Goal: Communication & Community: Answer question/provide support

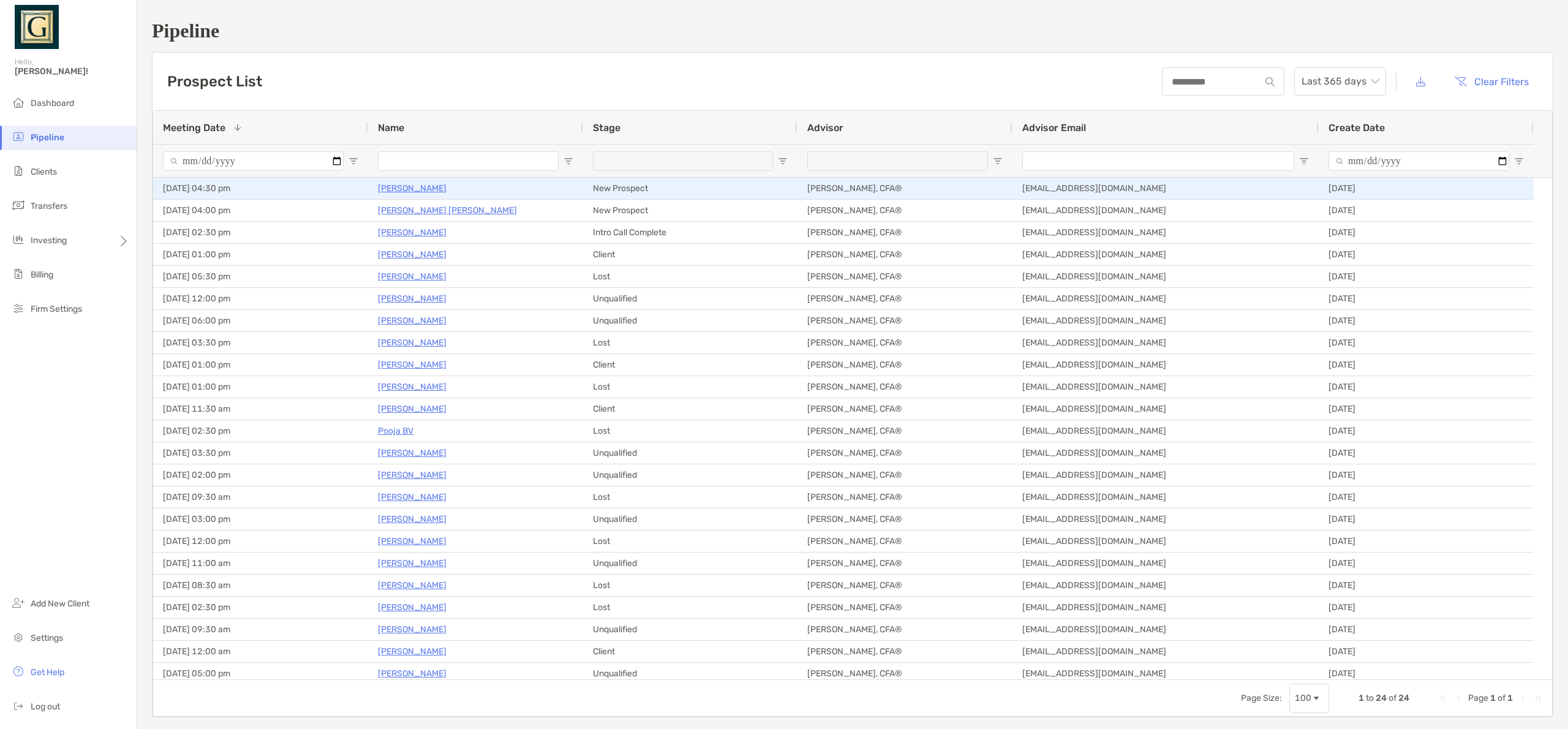
click at [391, 186] on p "John Taft" at bounding box center [413, 188] width 69 height 15
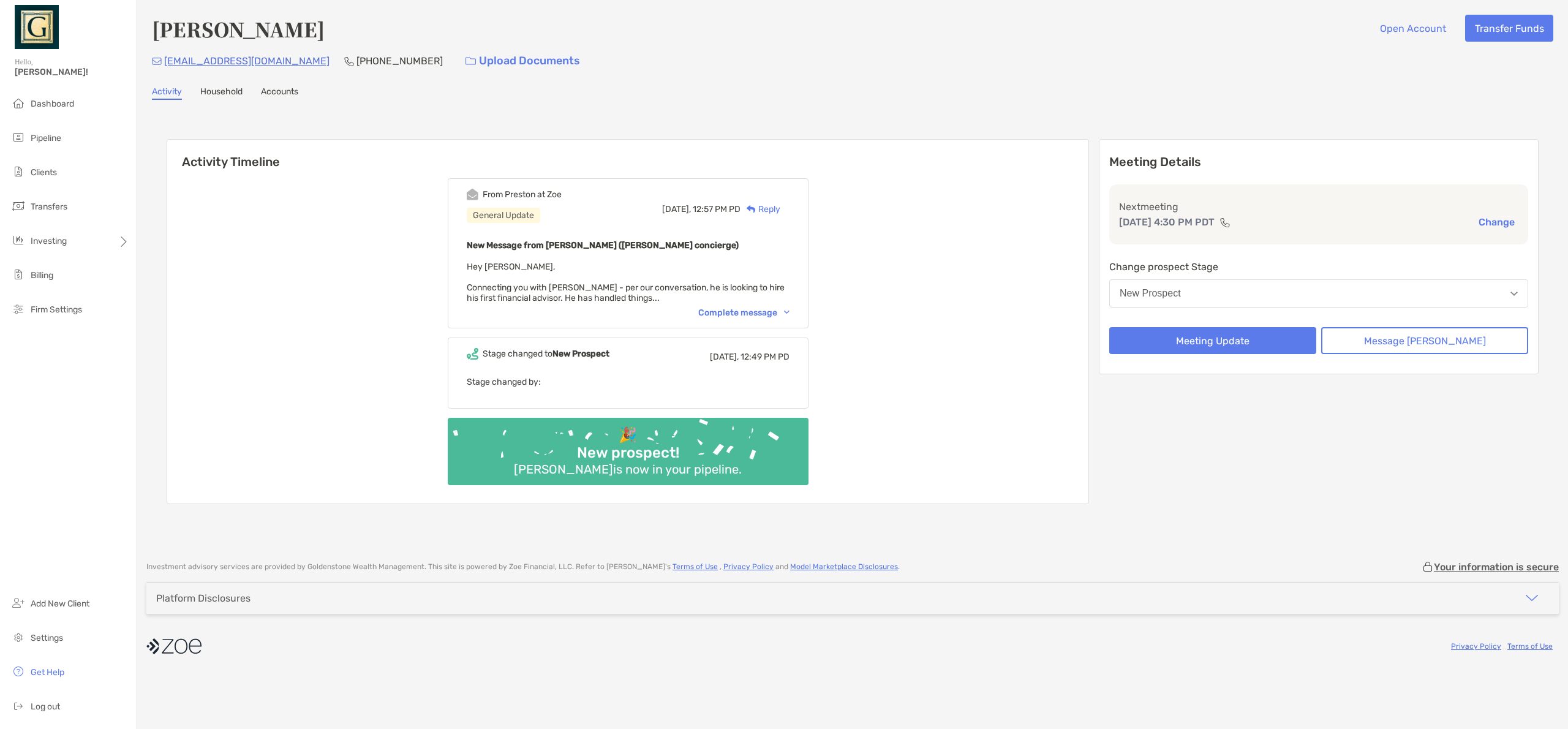
click at [765, 314] on div "Complete message" at bounding box center [744, 313] width 91 height 10
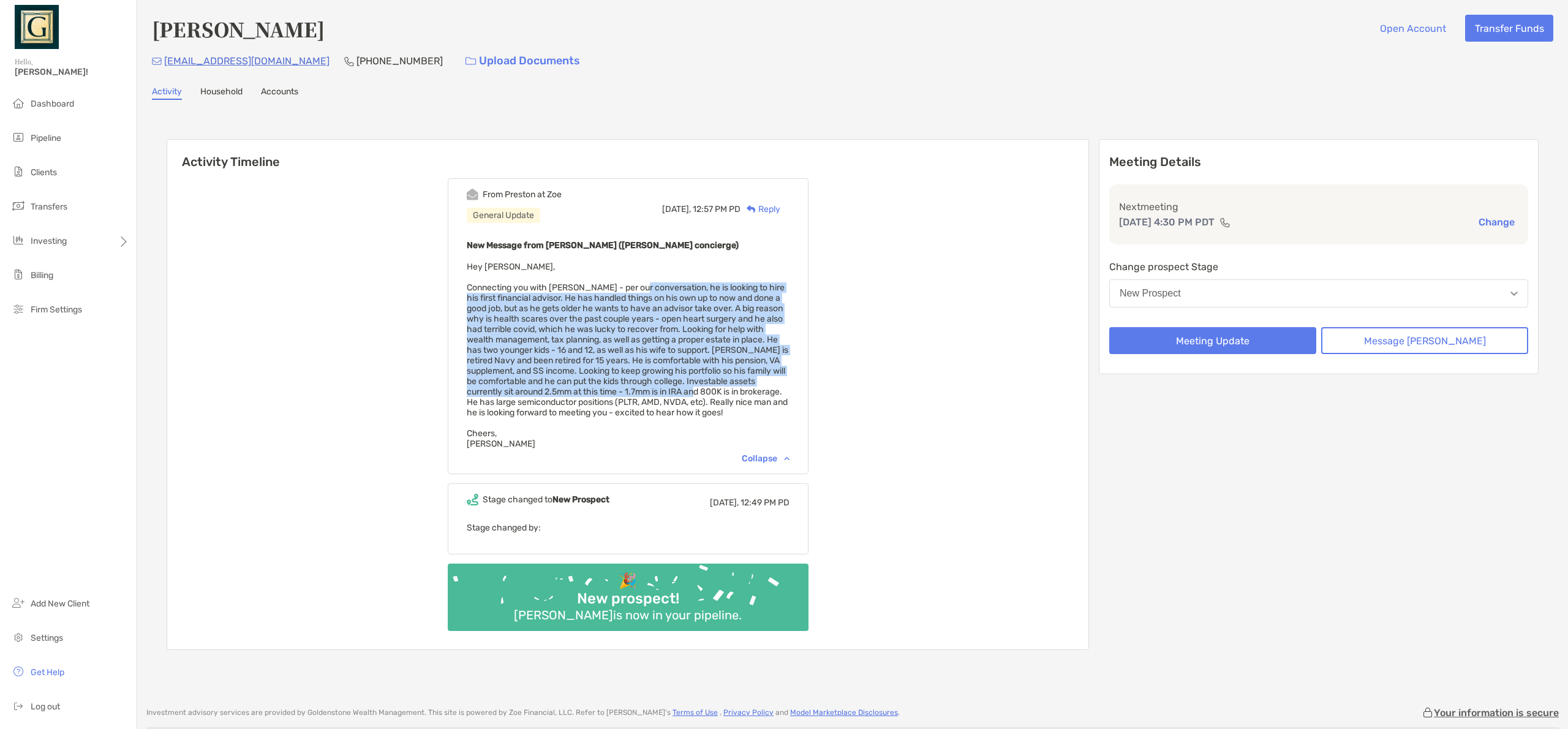
drag, startPoint x: 659, startPoint y: 292, endPoint x: 748, endPoint y: 392, distance: 133.9
click at [748, 392] on span "Hey Sanjay, Cheers, Preston" at bounding box center [627, 355] width 321 height 188
click at [228, 96] on link "Household" at bounding box center [221, 93] width 42 height 14
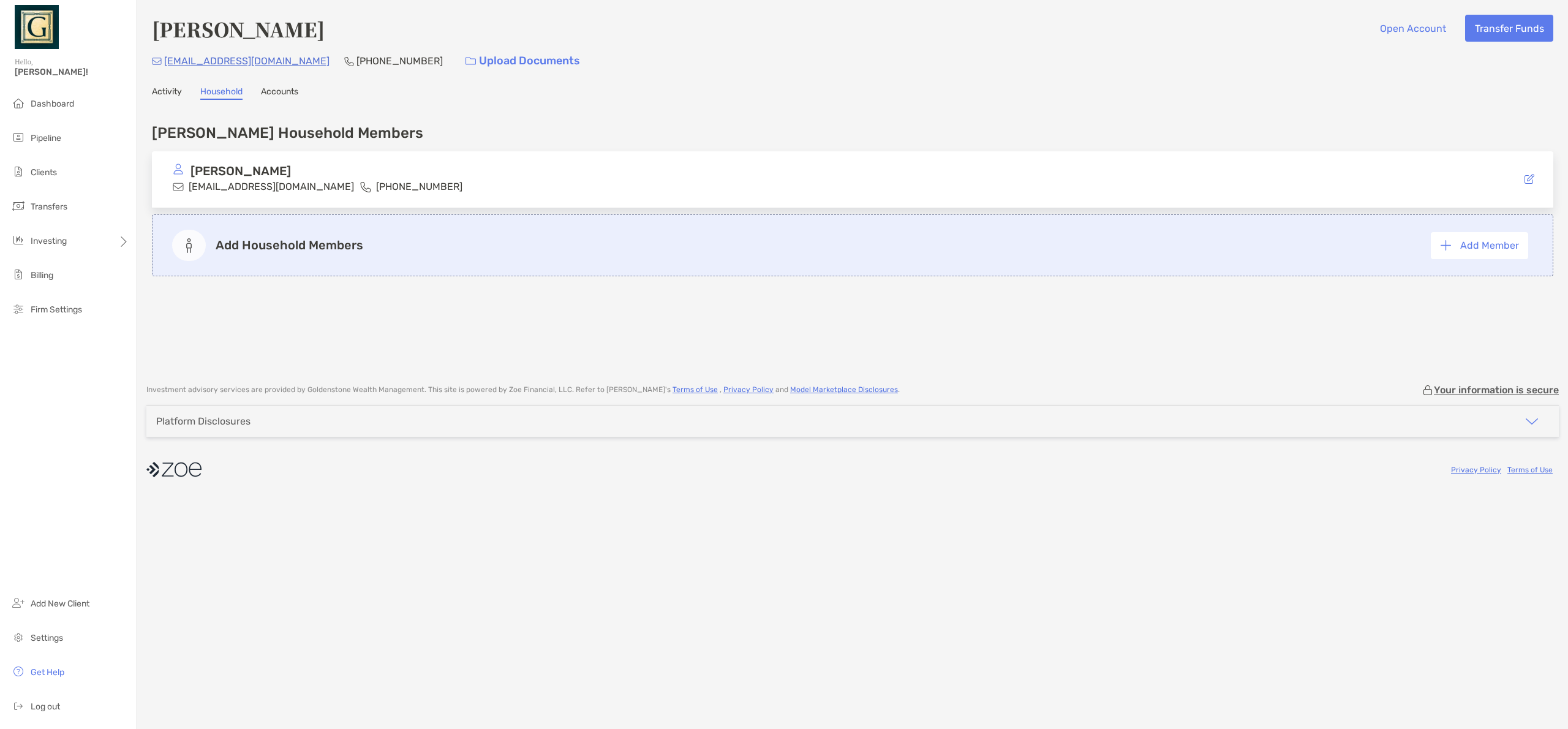
click at [287, 92] on link "Accounts" at bounding box center [280, 93] width 38 height 14
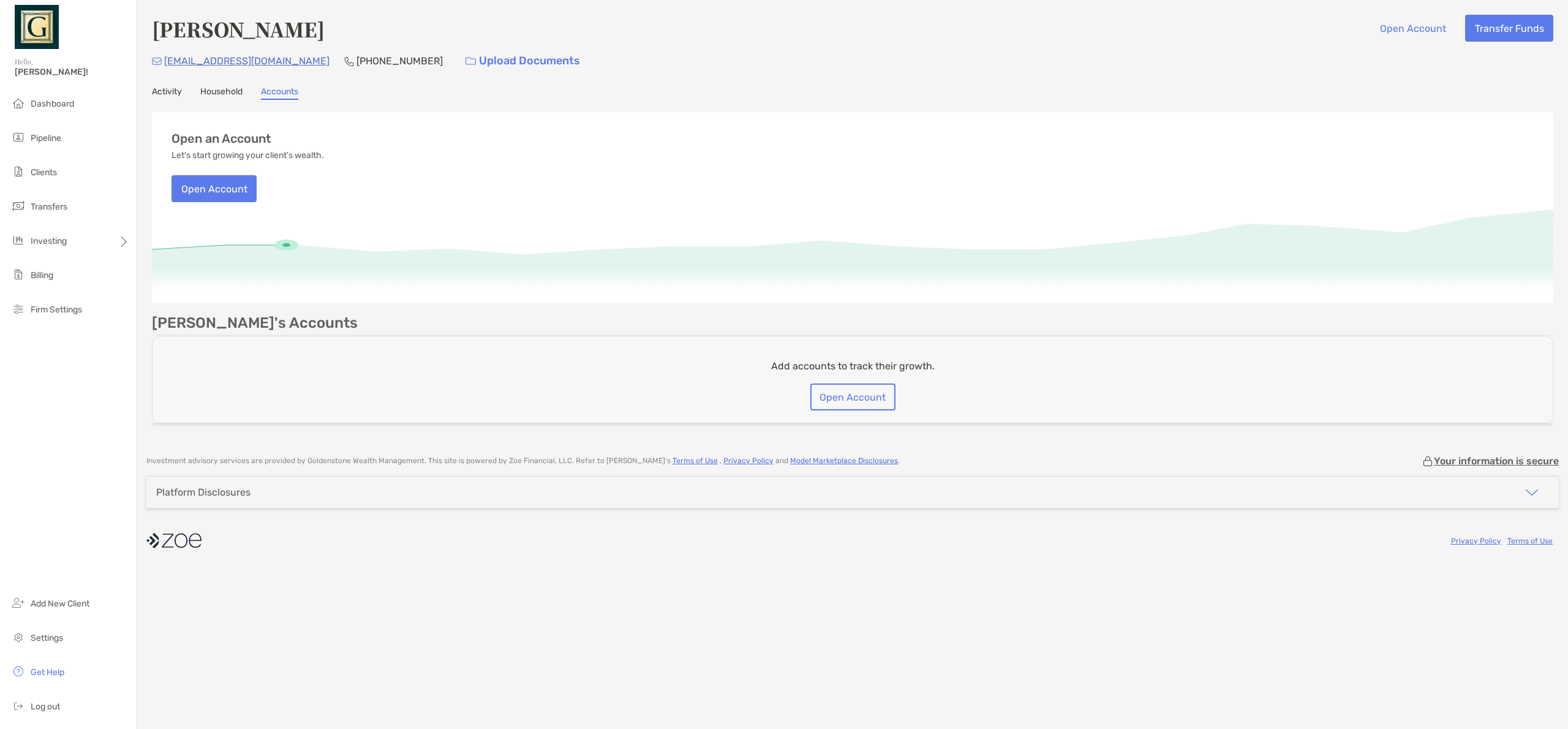
click at [177, 88] on link "Activity" at bounding box center [167, 93] width 30 height 14
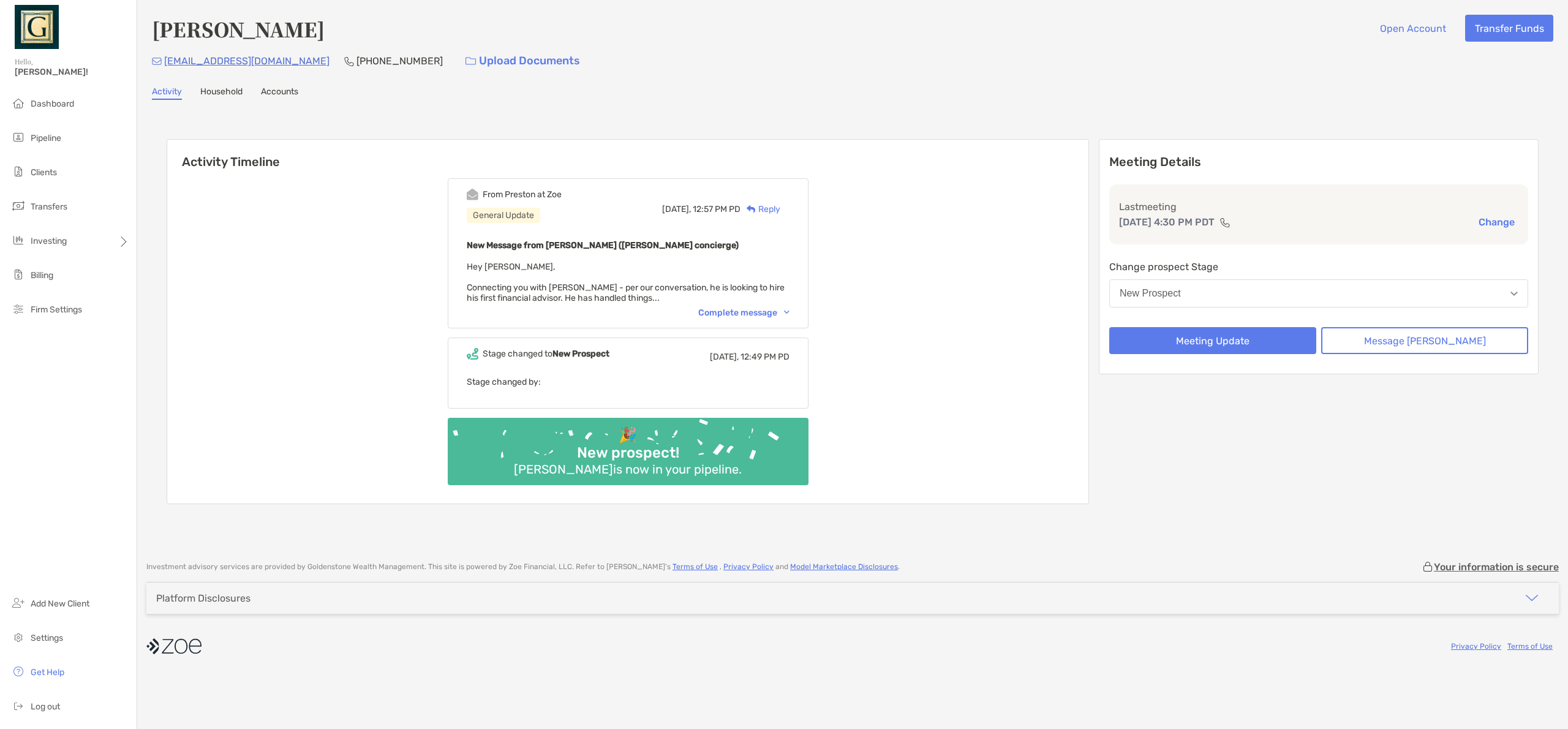
click at [754, 315] on div "Complete message" at bounding box center [744, 313] width 91 height 10
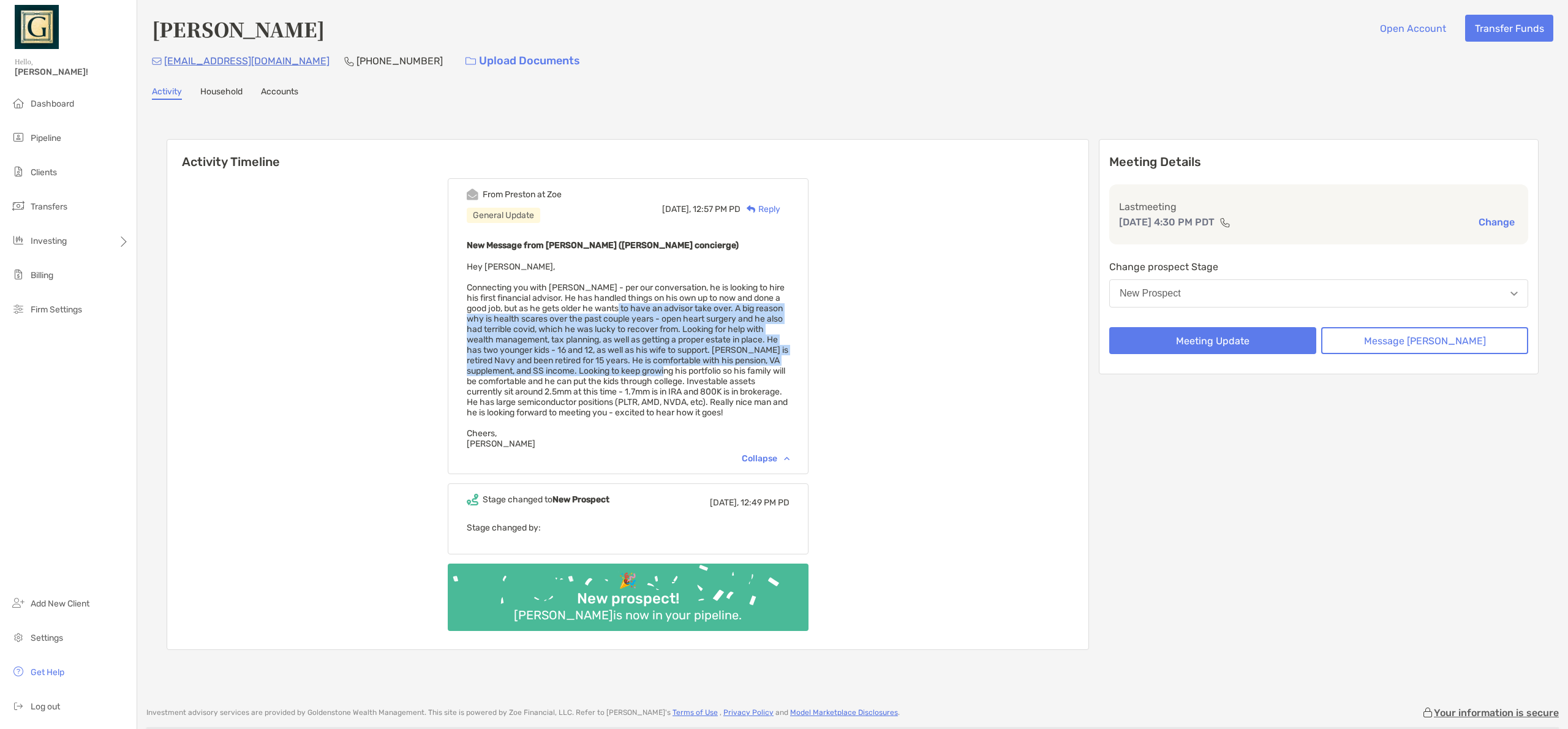
drag, startPoint x: 649, startPoint y: 304, endPoint x: 699, endPoint y: 375, distance: 86.8
click at [699, 375] on span "Hey Sanjay, Cheers, Preston" at bounding box center [627, 355] width 321 height 188
click at [1258, 293] on button "New Prospect" at bounding box center [1319, 293] width 419 height 28
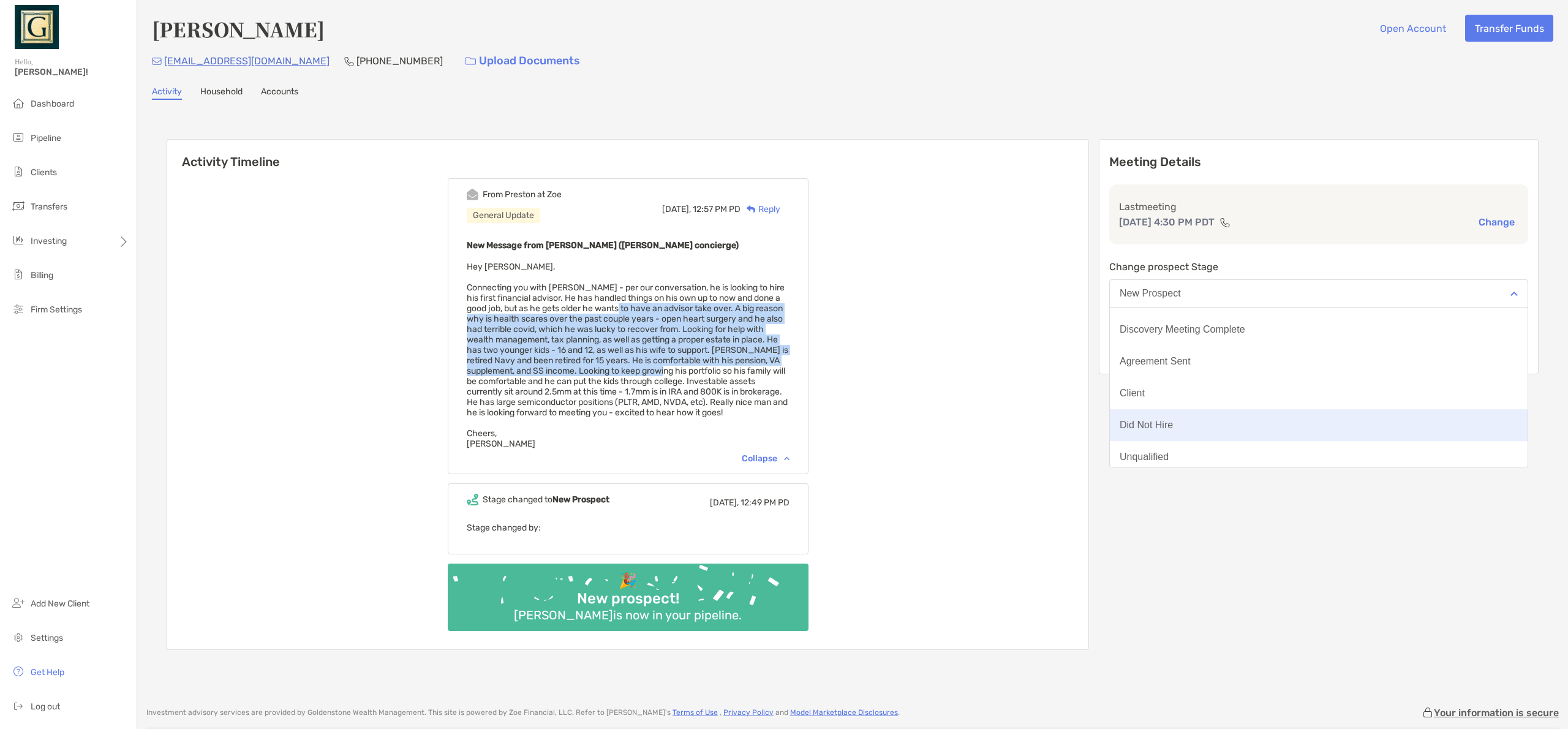
scroll to position [95, 0]
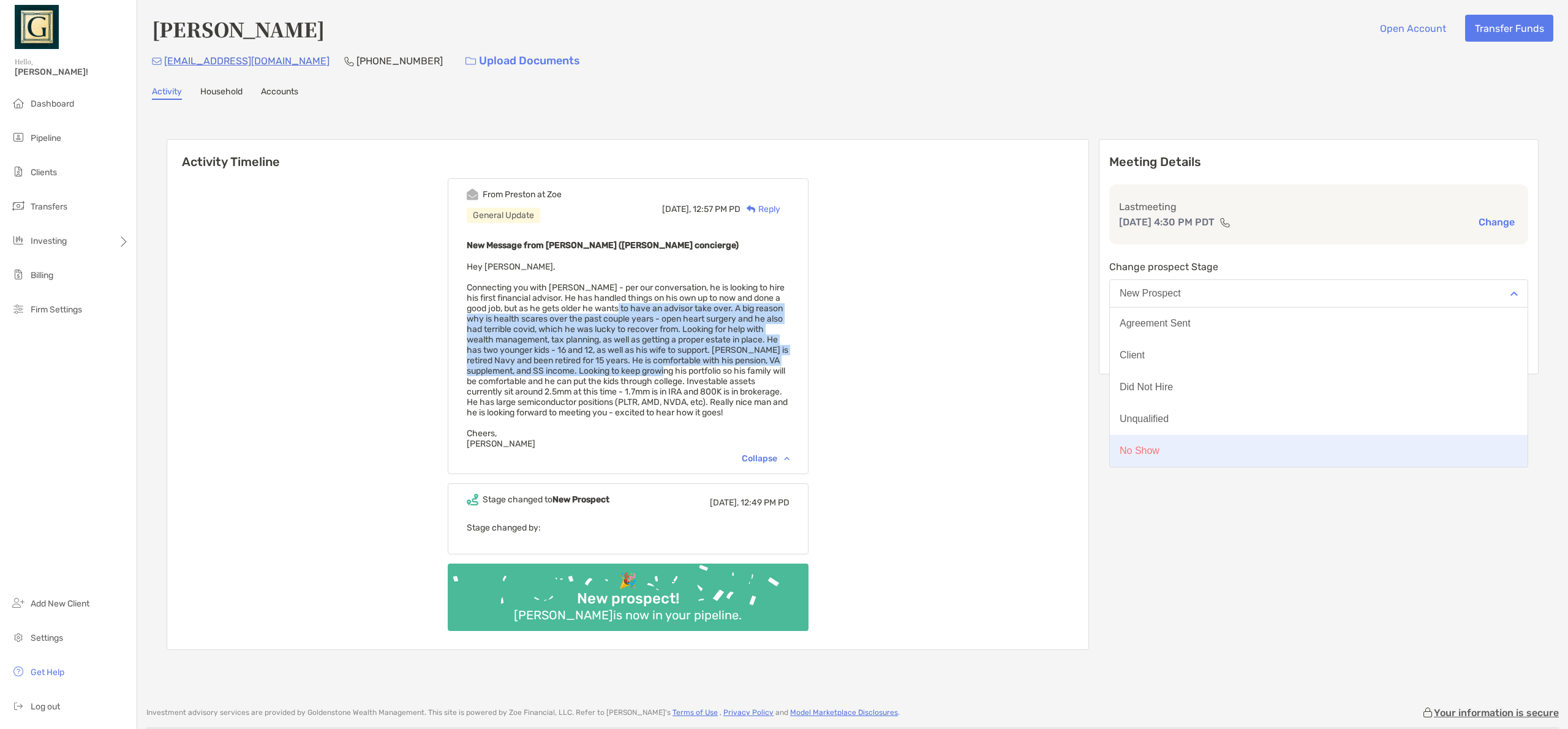
click at [1160, 446] on div "No Show" at bounding box center [1140, 452] width 40 height 11
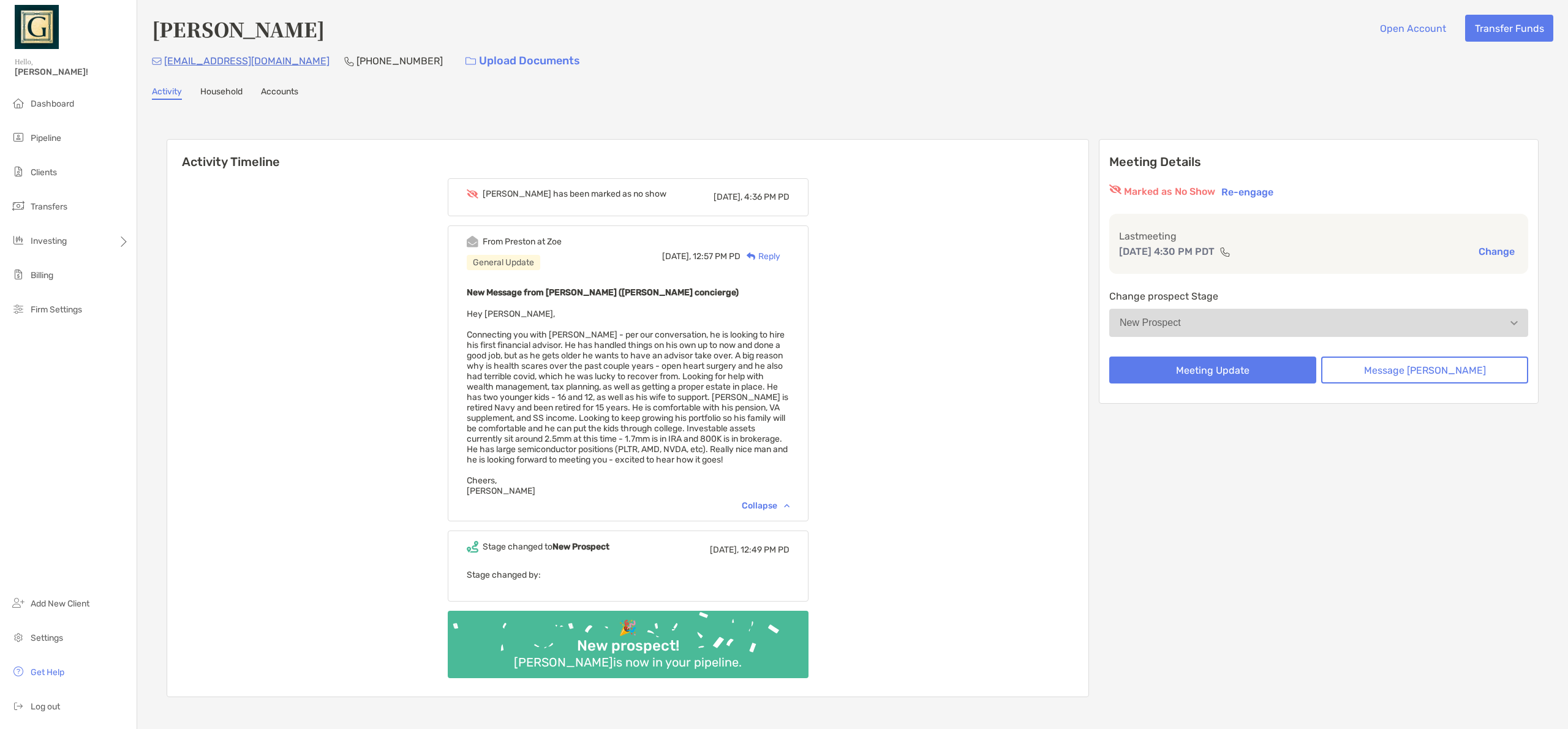
click at [1181, 325] on div "New Prospect" at bounding box center [1150, 323] width 61 height 11
click at [1277, 193] on button "Re-engage" at bounding box center [1247, 192] width 59 height 14
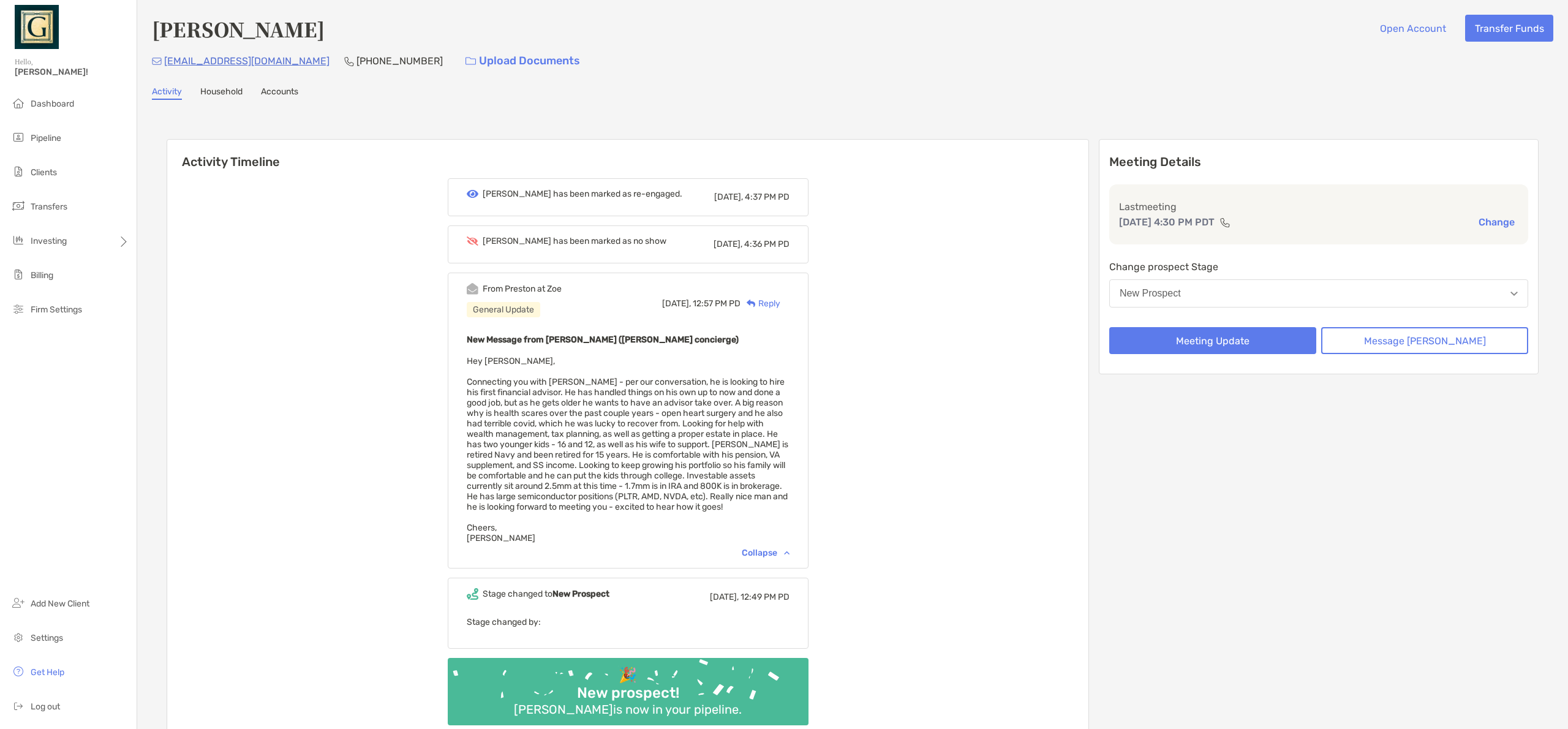
click at [1204, 285] on button "New Prospect" at bounding box center [1319, 293] width 419 height 28
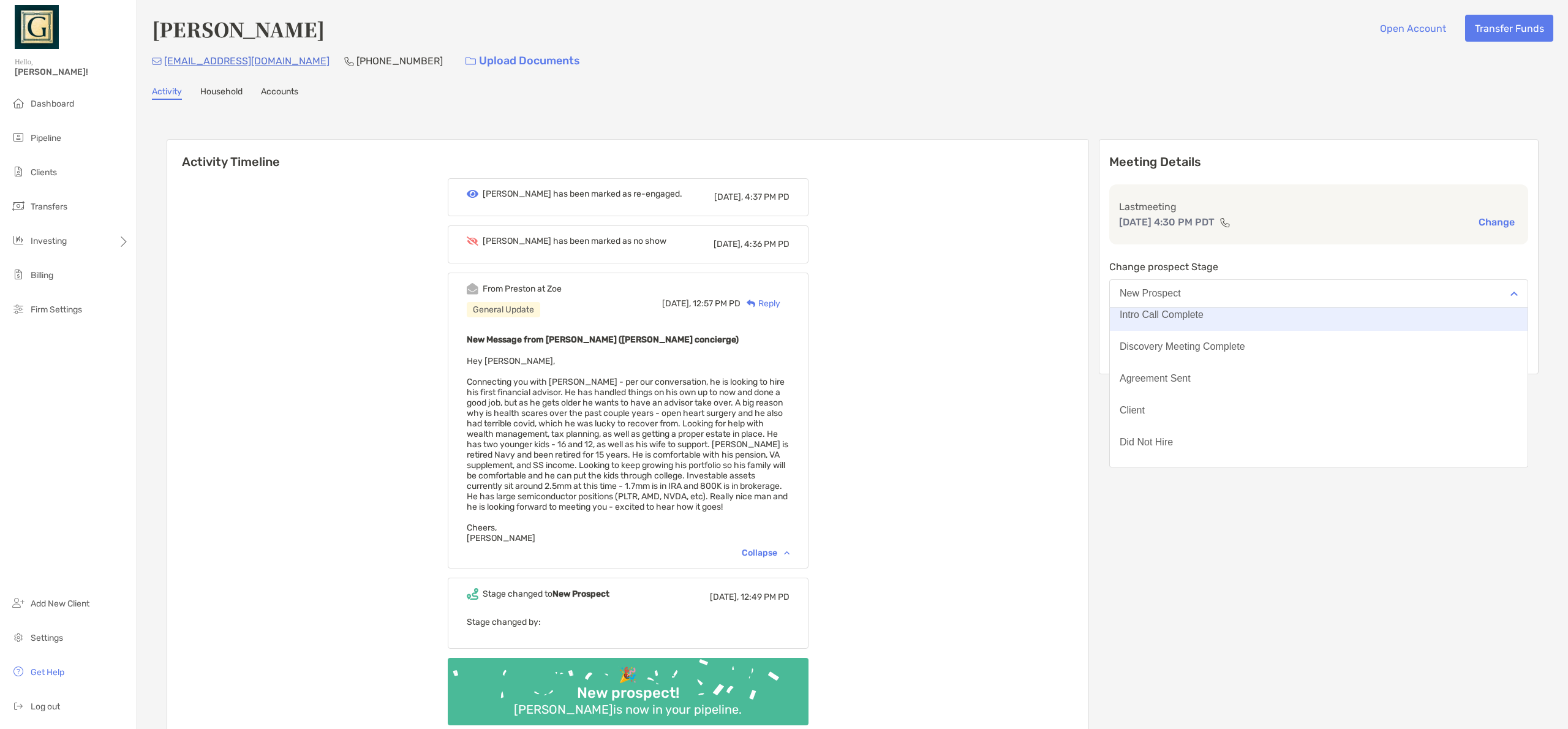
scroll to position [0, 0]
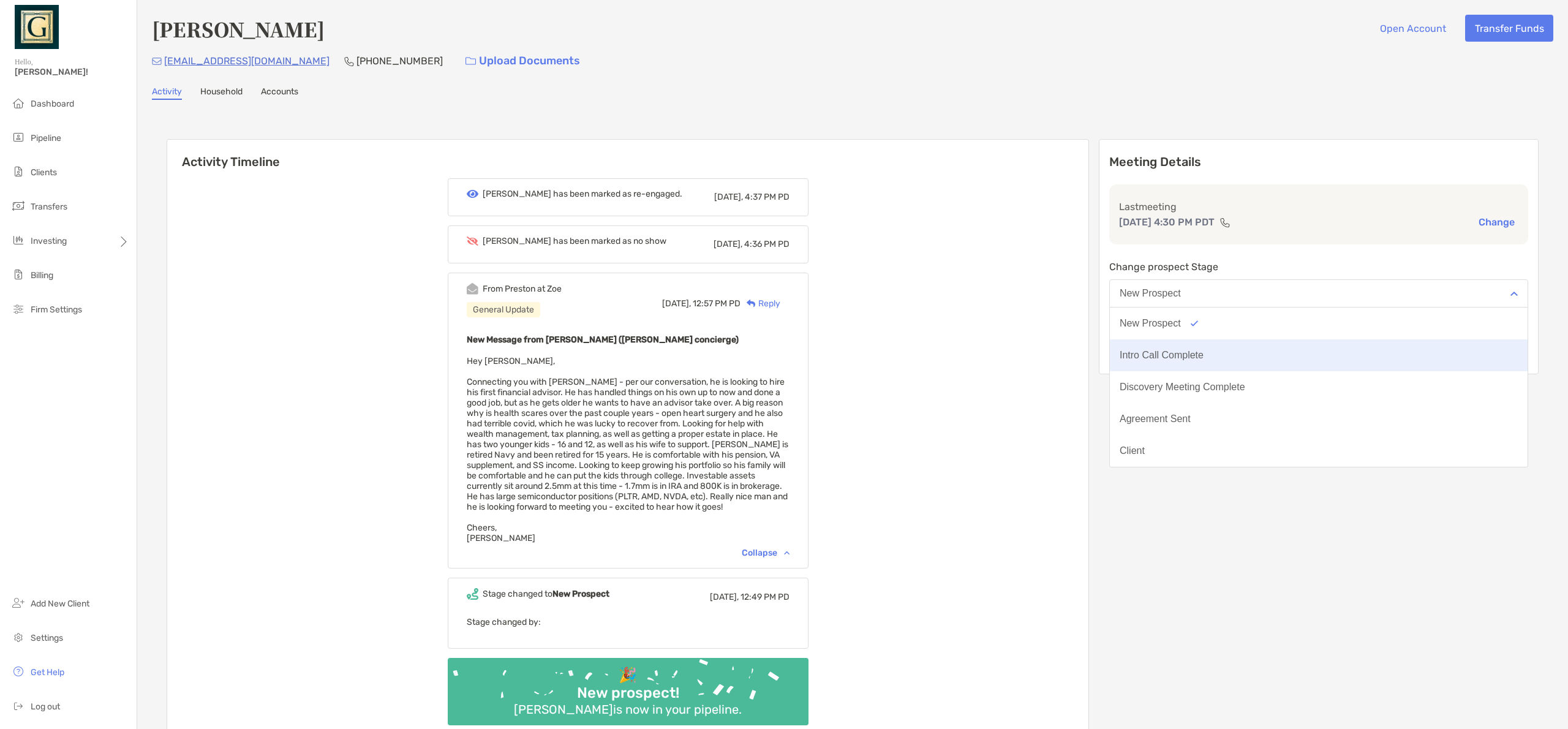
click at [1199, 350] on div "Intro Call Complete" at bounding box center [1162, 355] width 84 height 11
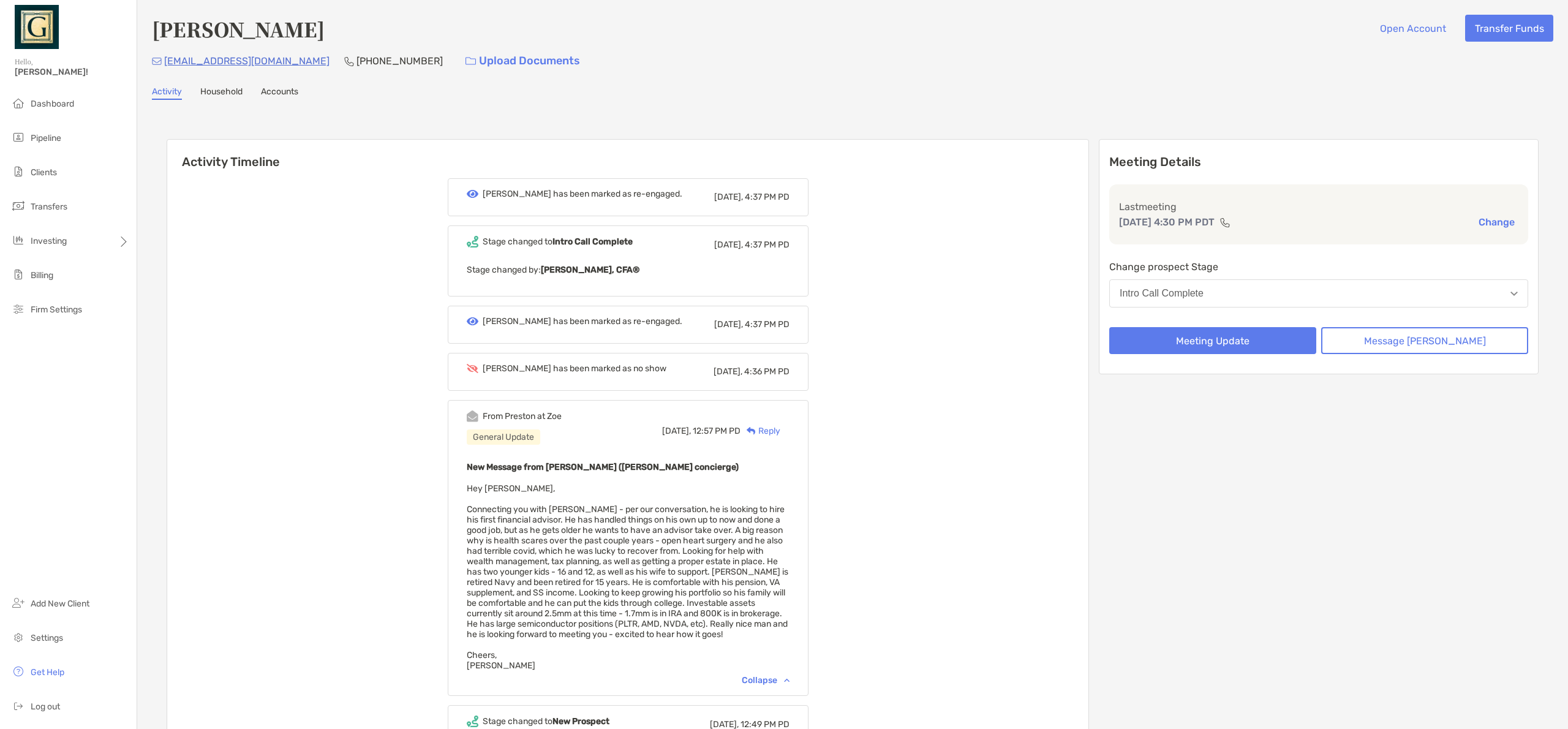
click at [1202, 296] on div "Intro Call Complete" at bounding box center [1162, 294] width 84 height 11
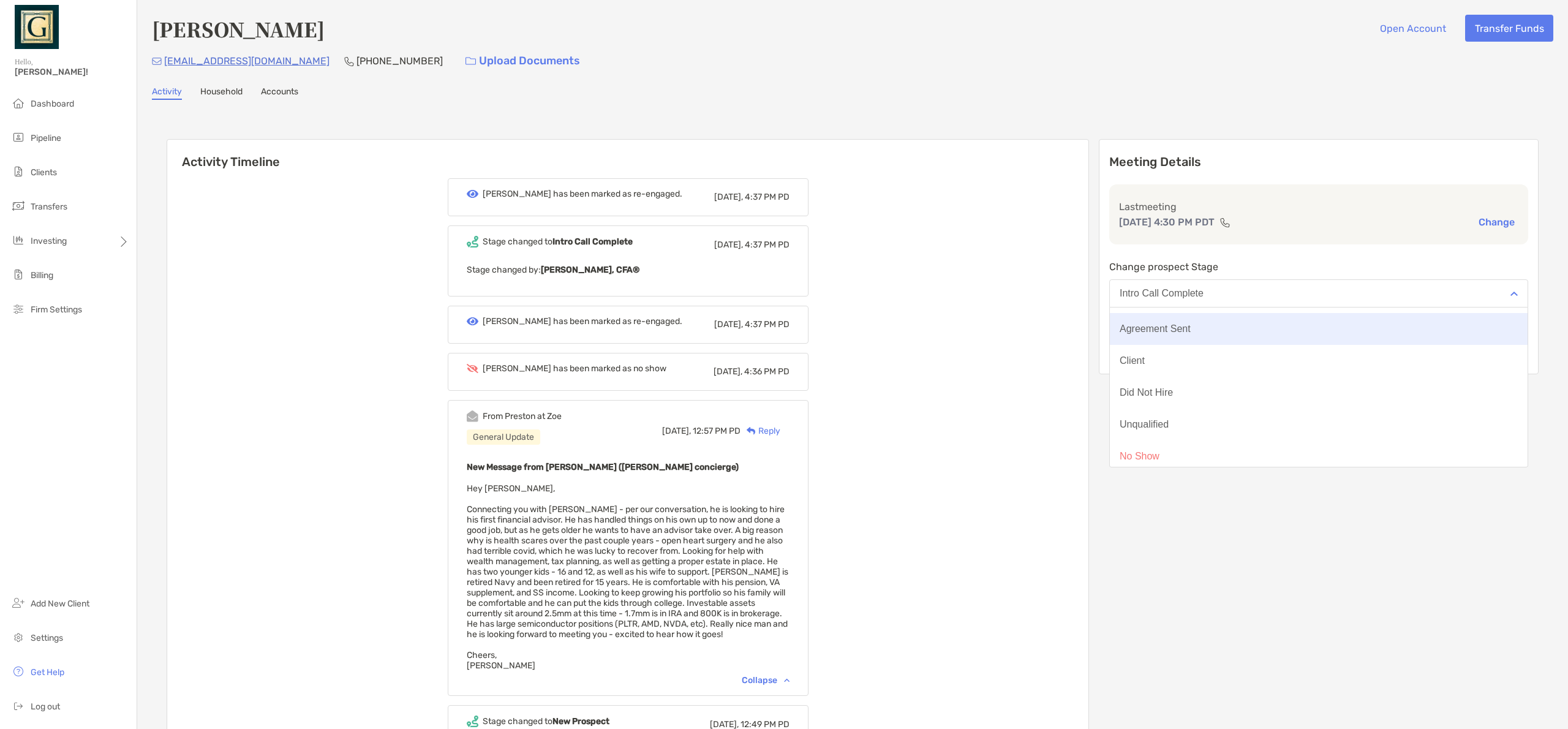
scroll to position [93, 0]
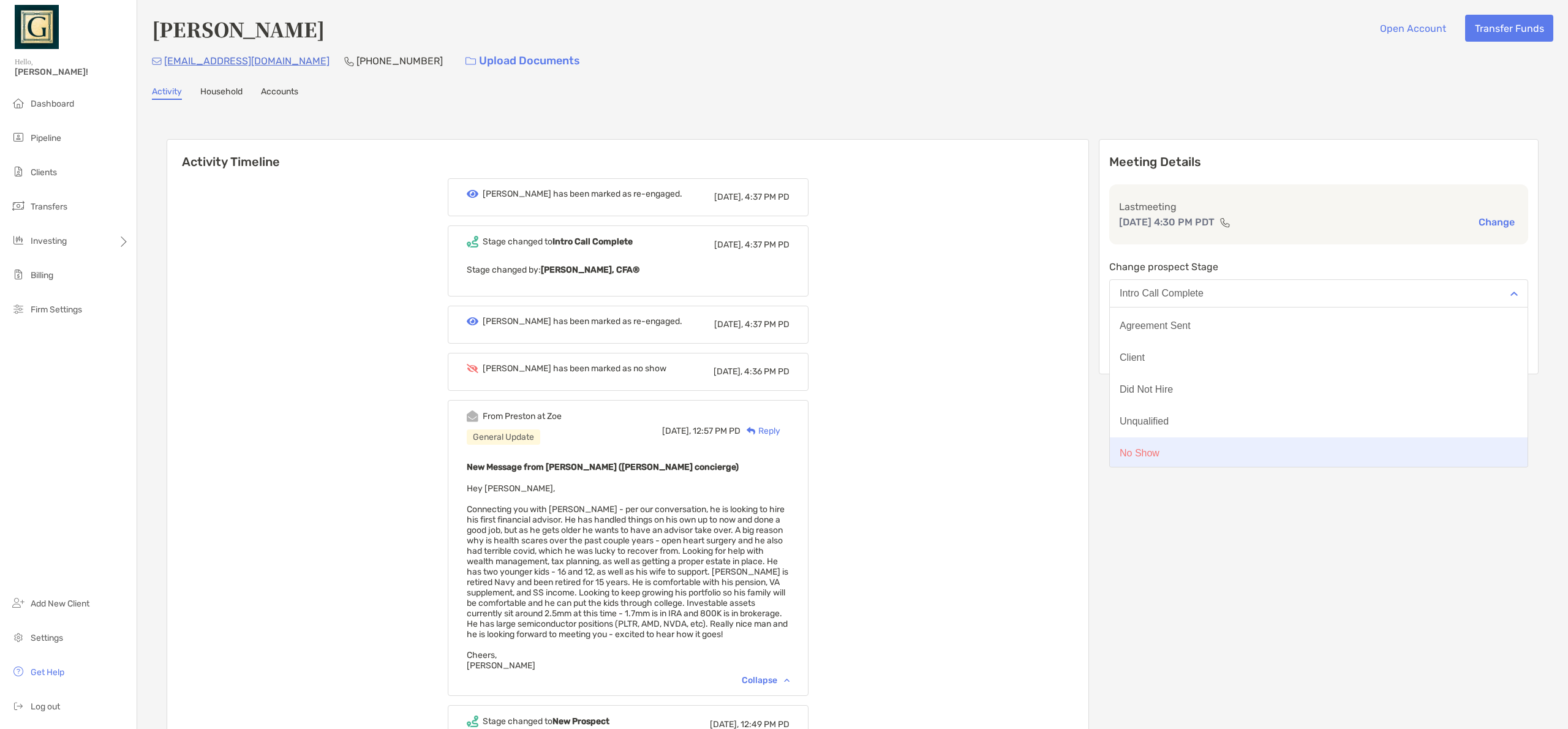
click at [1226, 448] on button "No Show" at bounding box center [1319, 454] width 418 height 32
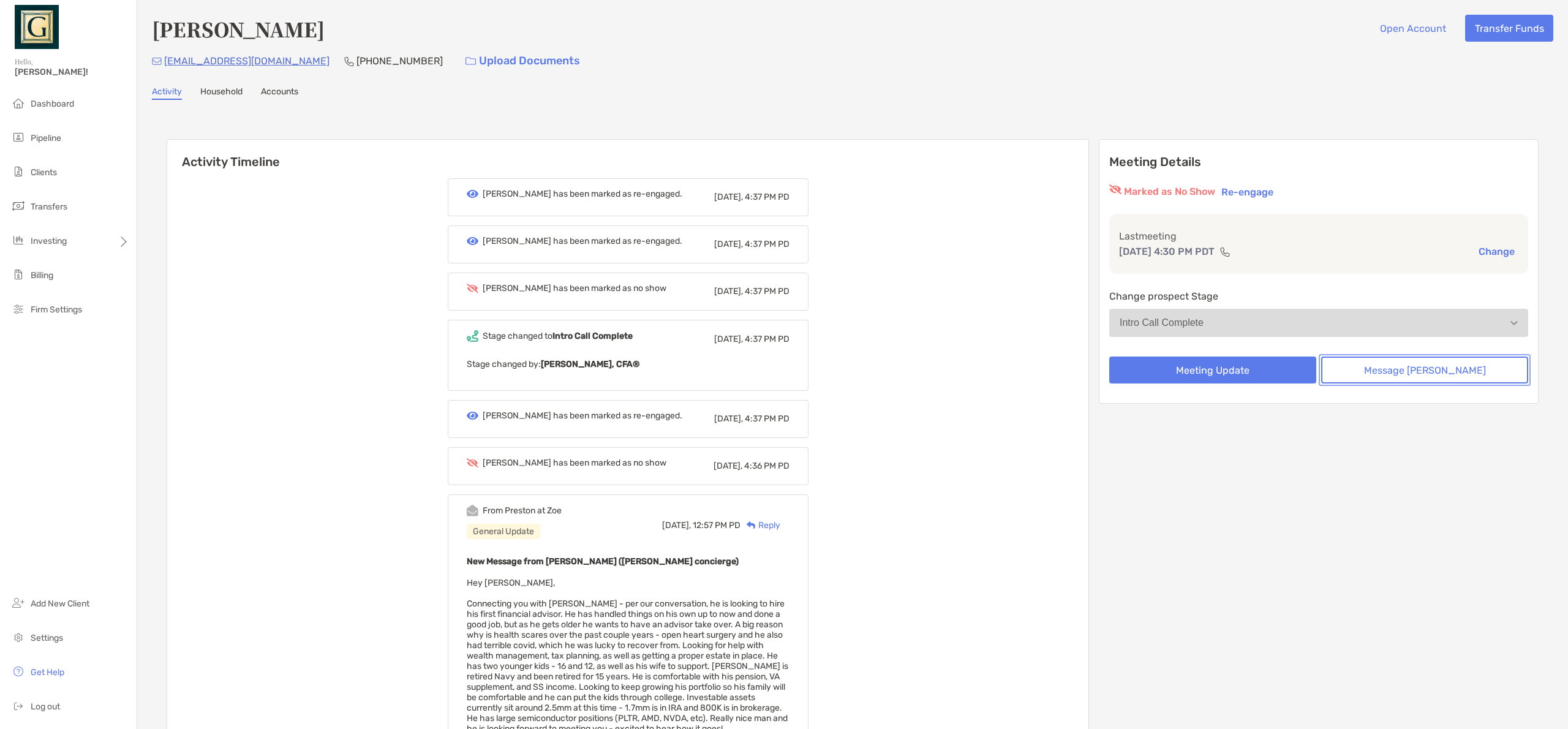
click at [1417, 377] on button "Message [PERSON_NAME]" at bounding box center [1425, 371] width 207 height 27
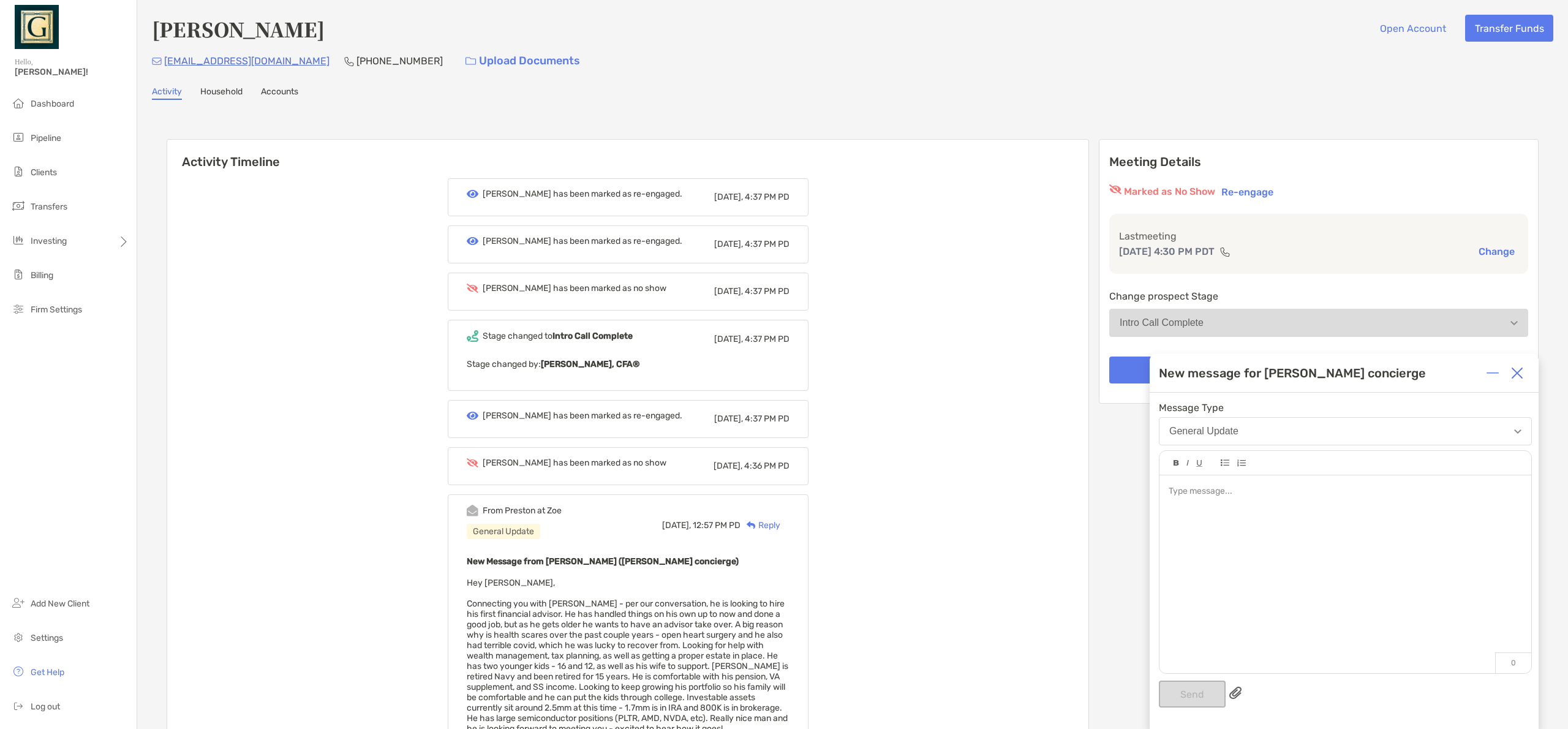
click at [1214, 509] on div at bounding box center [1346, 569] width 372 height 186
click at [1217, 423] on button "General Update" at bounding box center [1345, 431] width 373 height 28
click at [1337, 621] on div at bounding box center [1346, 569] width 372 height 186
drag, startPoint x: 1197, startPoint y: 493, endPoint x: 1166, endPoint y: 491, distance: 31.1
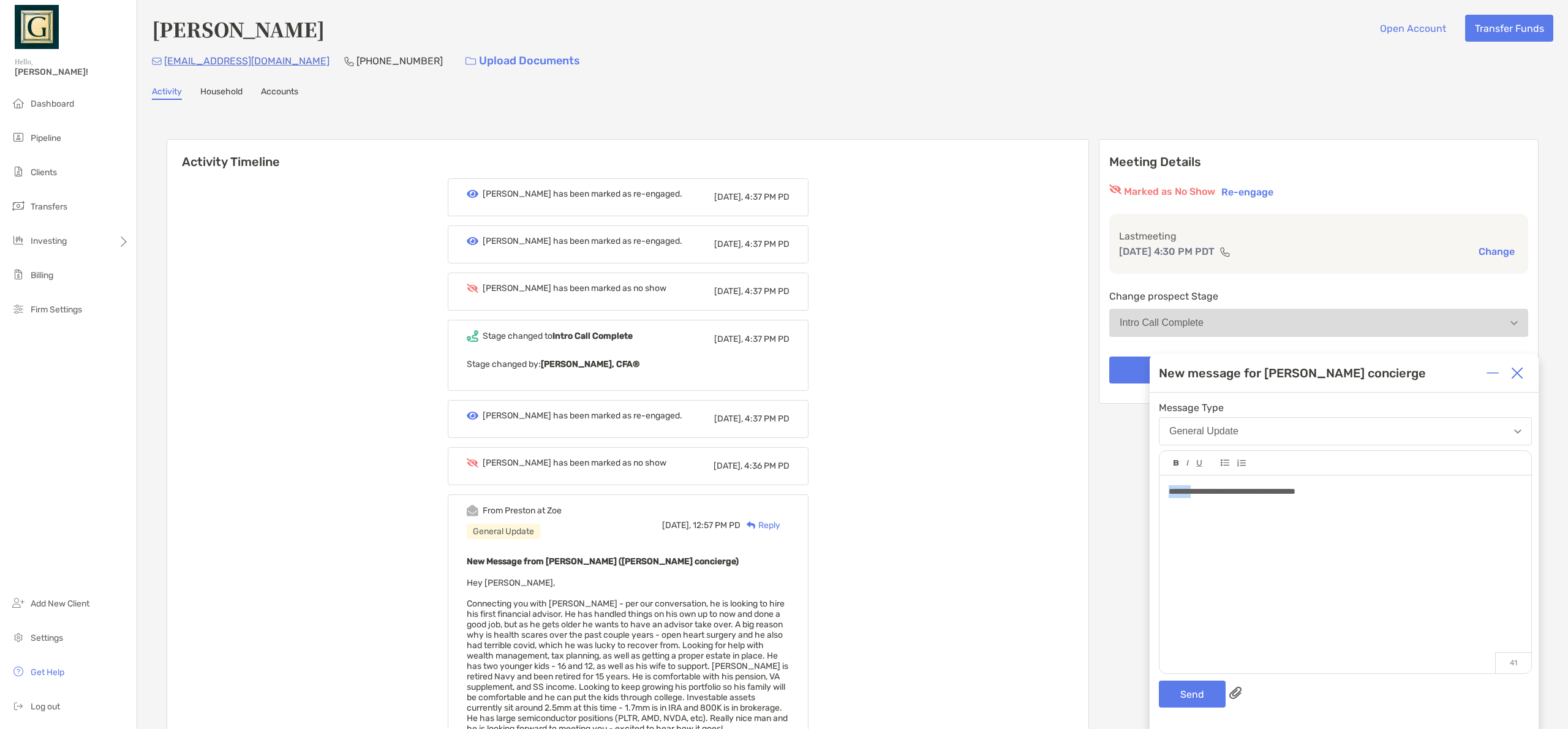
click at [1166, 491] on div "**********" at bounding box center [1346, 569] width 372 height 186
click at [1516, 493] on div "**********" at bounding box center [1345, 492] width 353 height 13
click at [1188, 695] on button "Send" at bounding box center [1192, 695] width 67 height 27
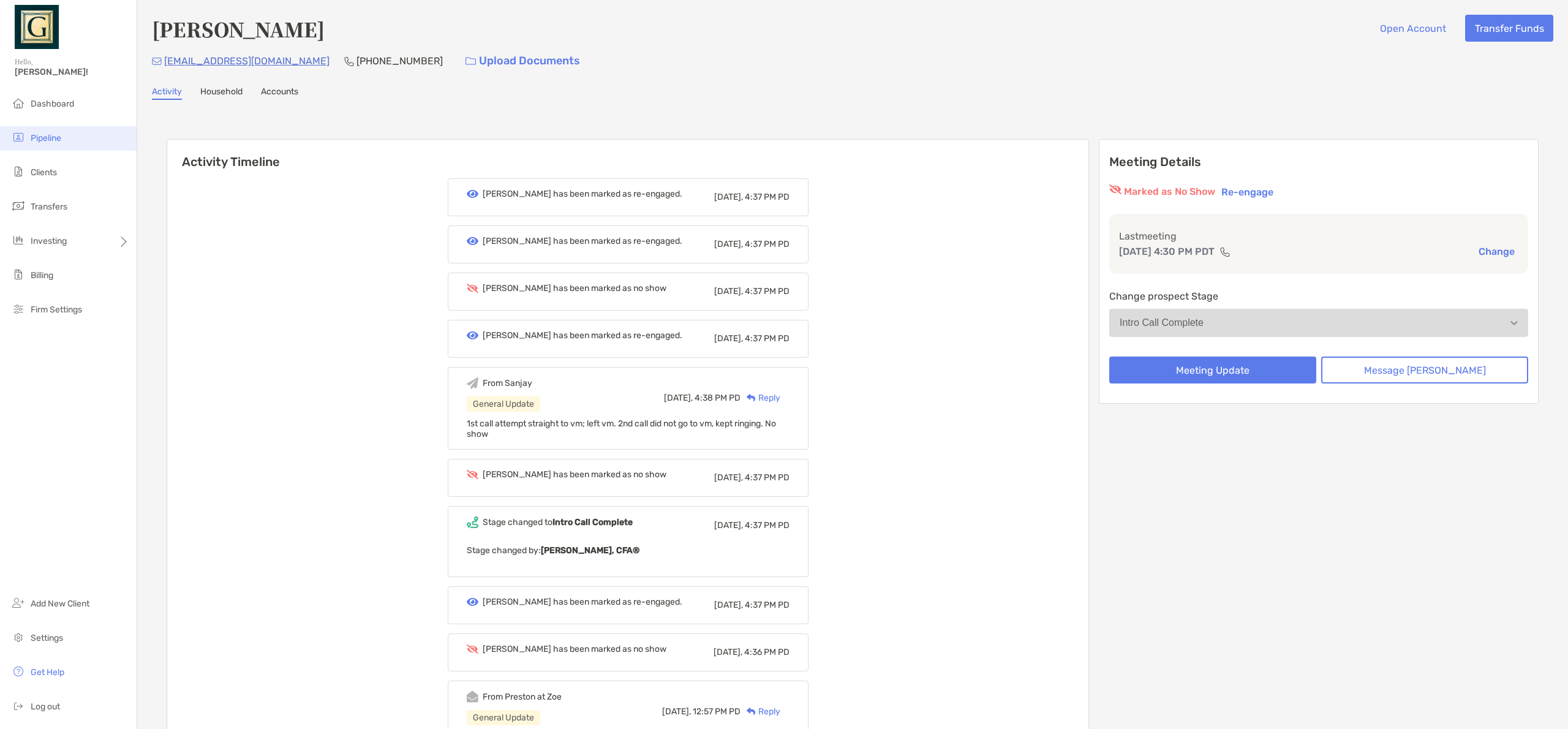
click at [61, 139] on span "Pipeline" at bounding box center [46, 138] width 30 height 10
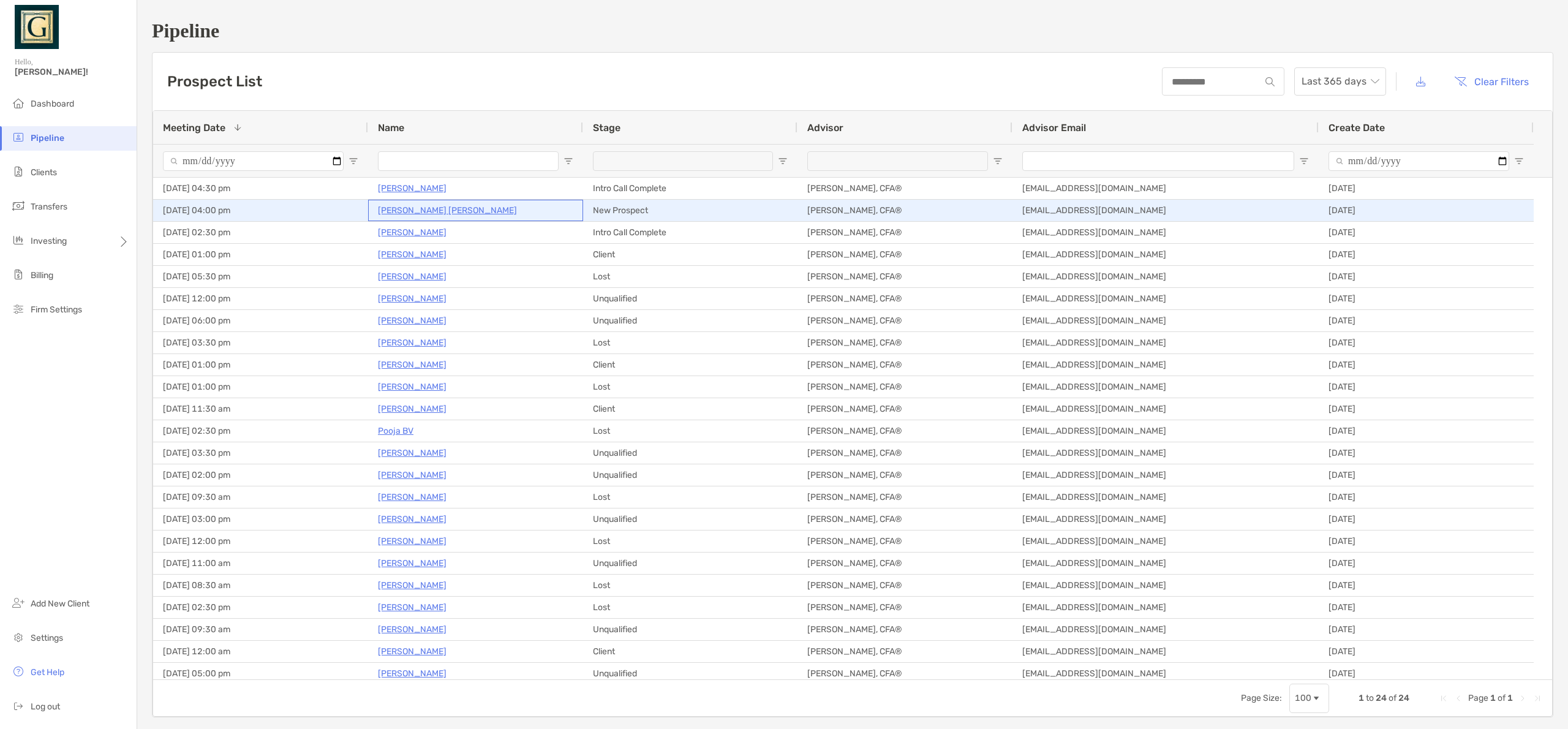
click at [426, 209] on p "[PERSON_NAME] [PERSON_NAME]" at bounding box center [447, 210] width 139 height 15
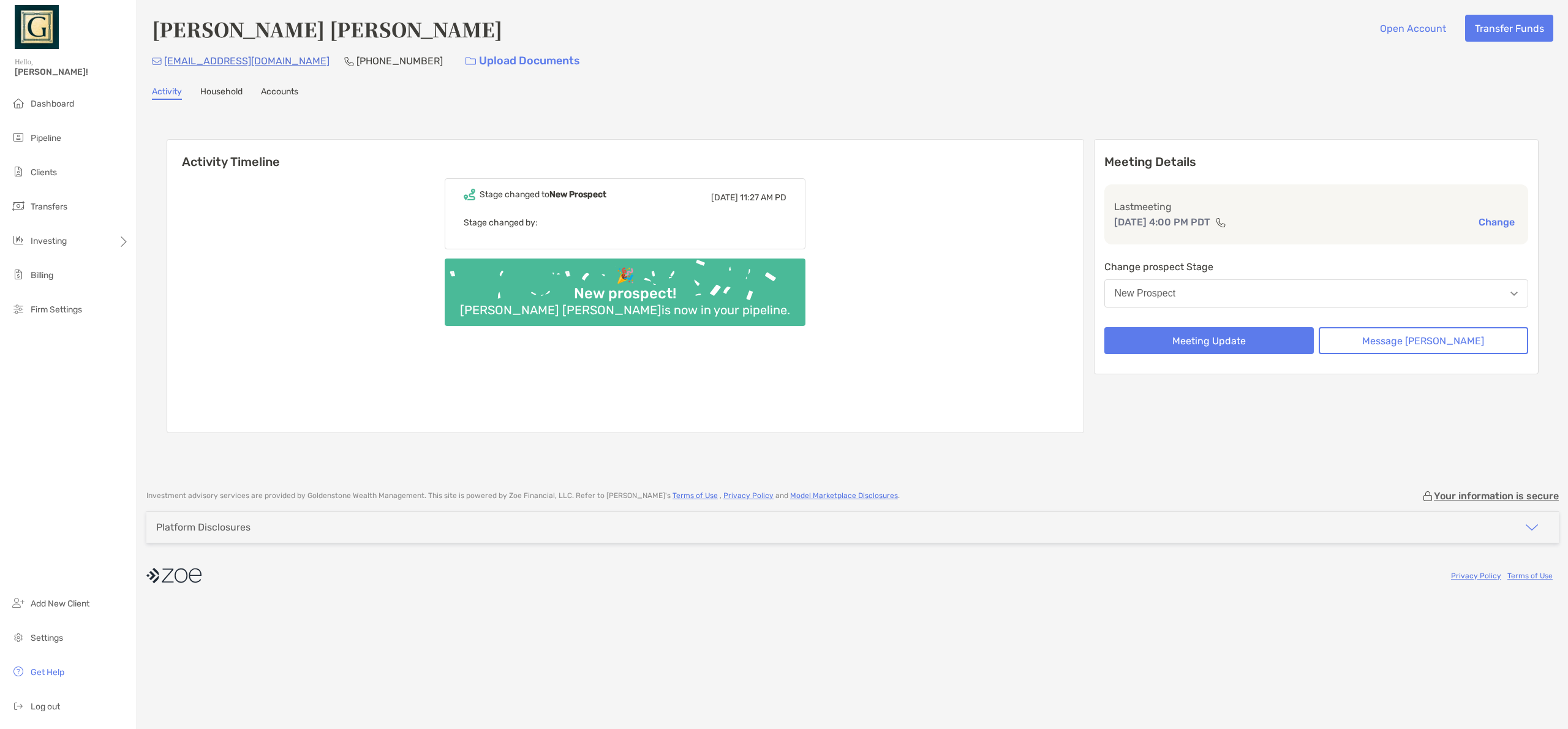
click at [1158, 289] on div "New Prospect" at bounding box center [1146, 294] width 61 height 11
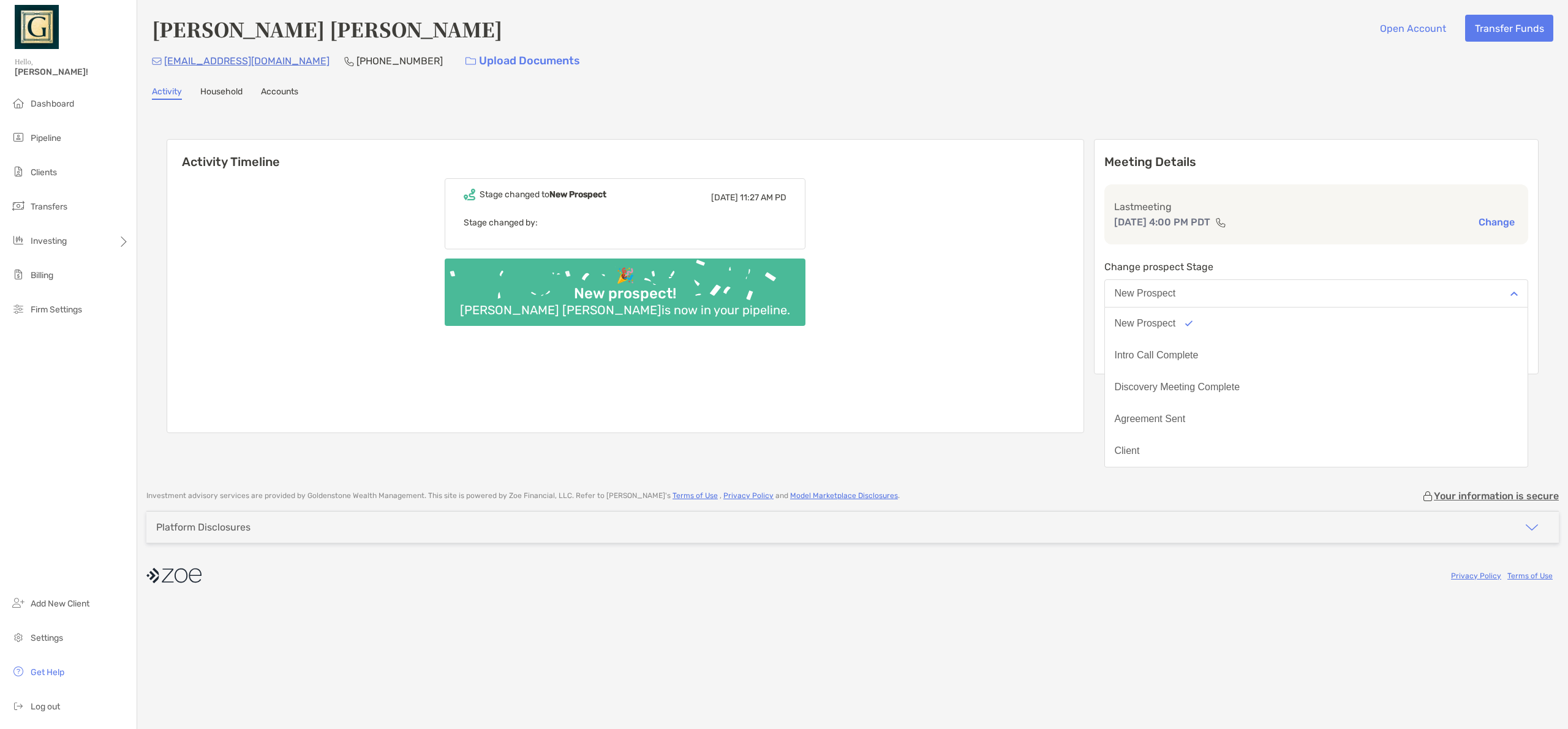
click at [1072, 355] on div "Stage changed to New Prospect Fri, Oct 10 11:27 AM PD Stage changed by: 🎉 New p…" at bounding box center [625, 301] width 916 height 264
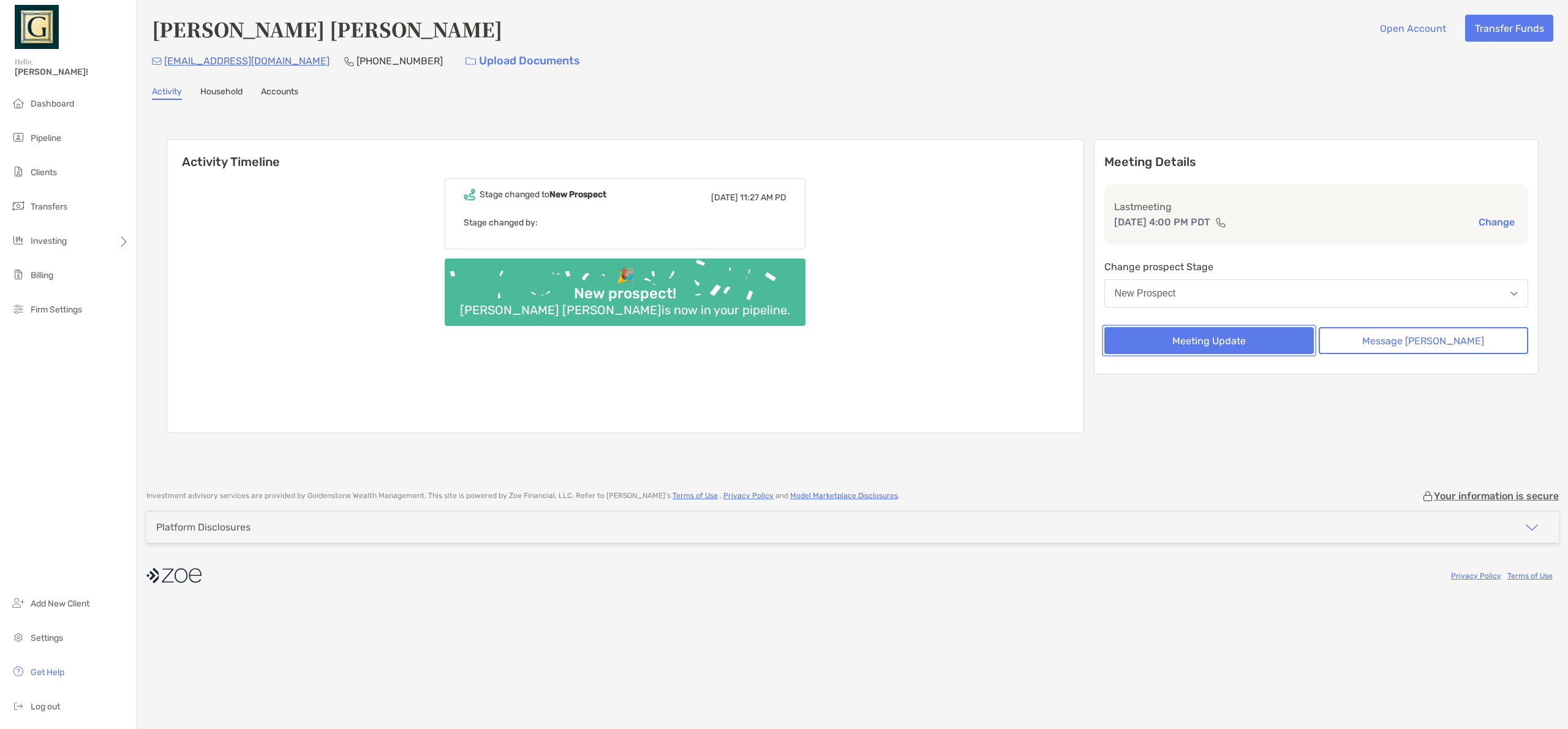
drag, startPoint x: 1267, startPoint y: 348, endPoint x: 1409, endPoint y: 344, distance: 142.1
click at [1409, 344] on div "Meeting Update Message Zoe" at bounding box center [1317, 341] width 425 height 27
click at [1409, 344] on button "Message [PERSON_NAME]" at bounding box center [1423, 341] width 209 height 27
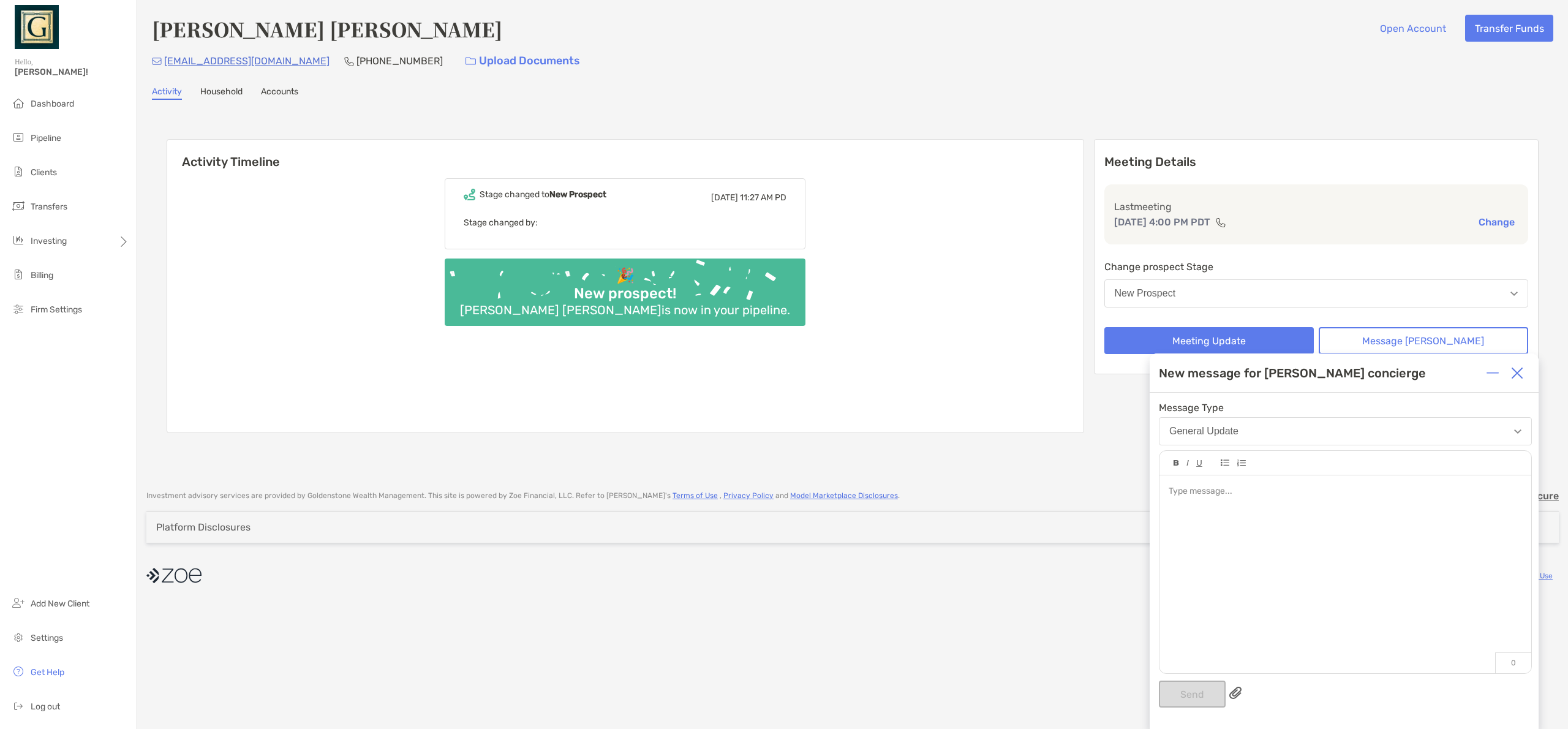
click at [1218, 298] on button "New Prospect" at bounding box center [1317, 293] width 425 height 28
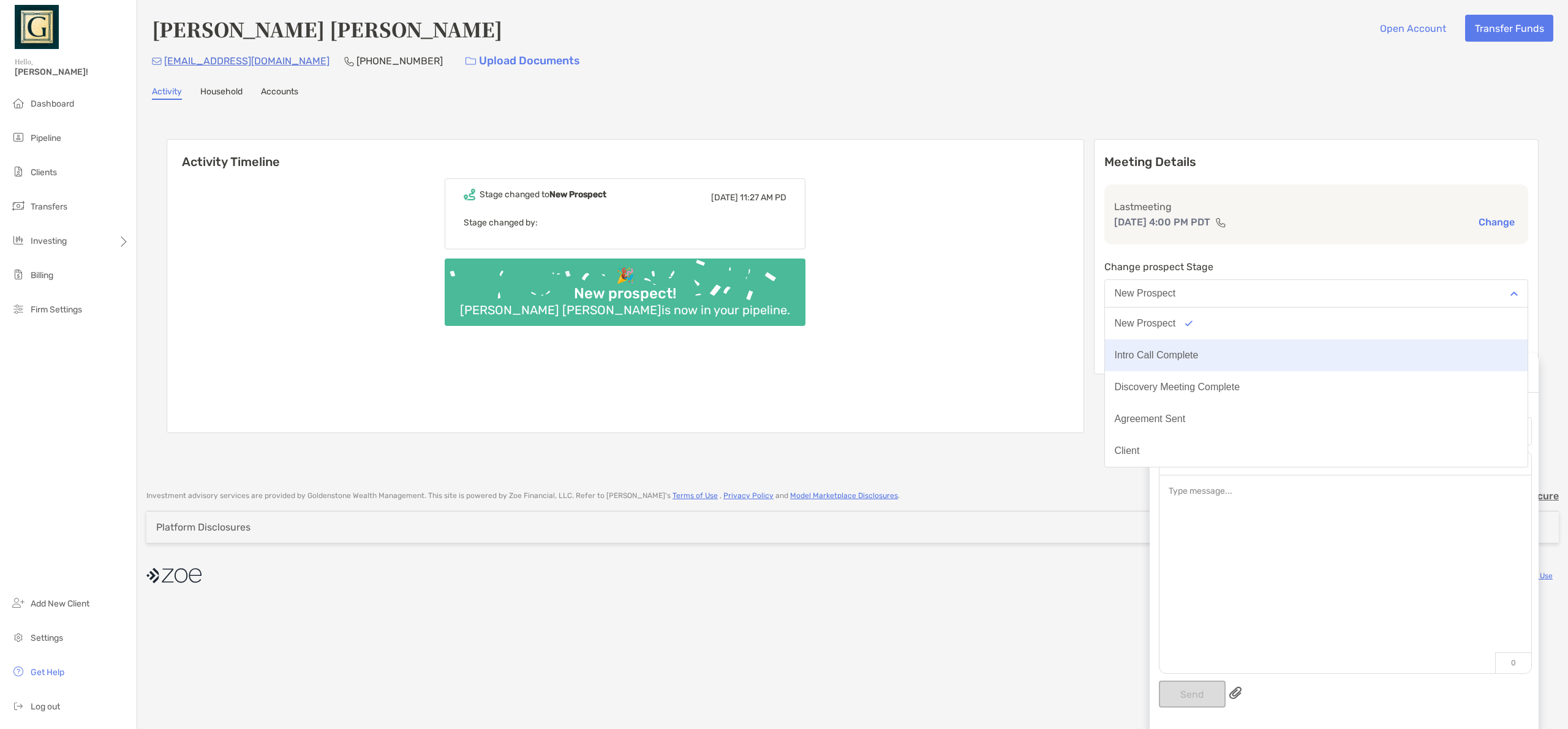
click at [1191, 360] on div "Intro Call Complete" at bounding box center [1157, 355] width 84 height 11
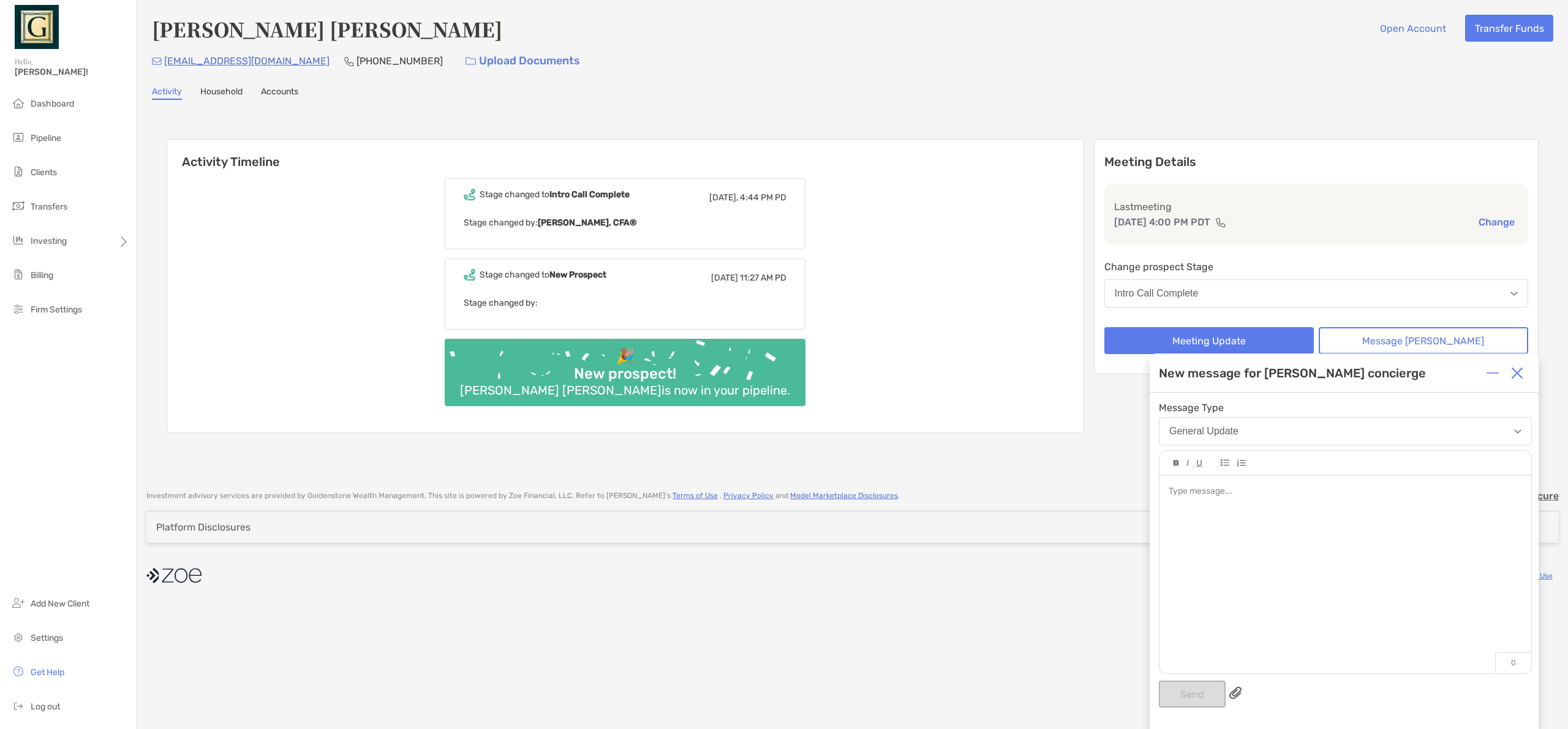
click at [1222, 500] on div at bounding box center [1346, 569] width 372 height 186
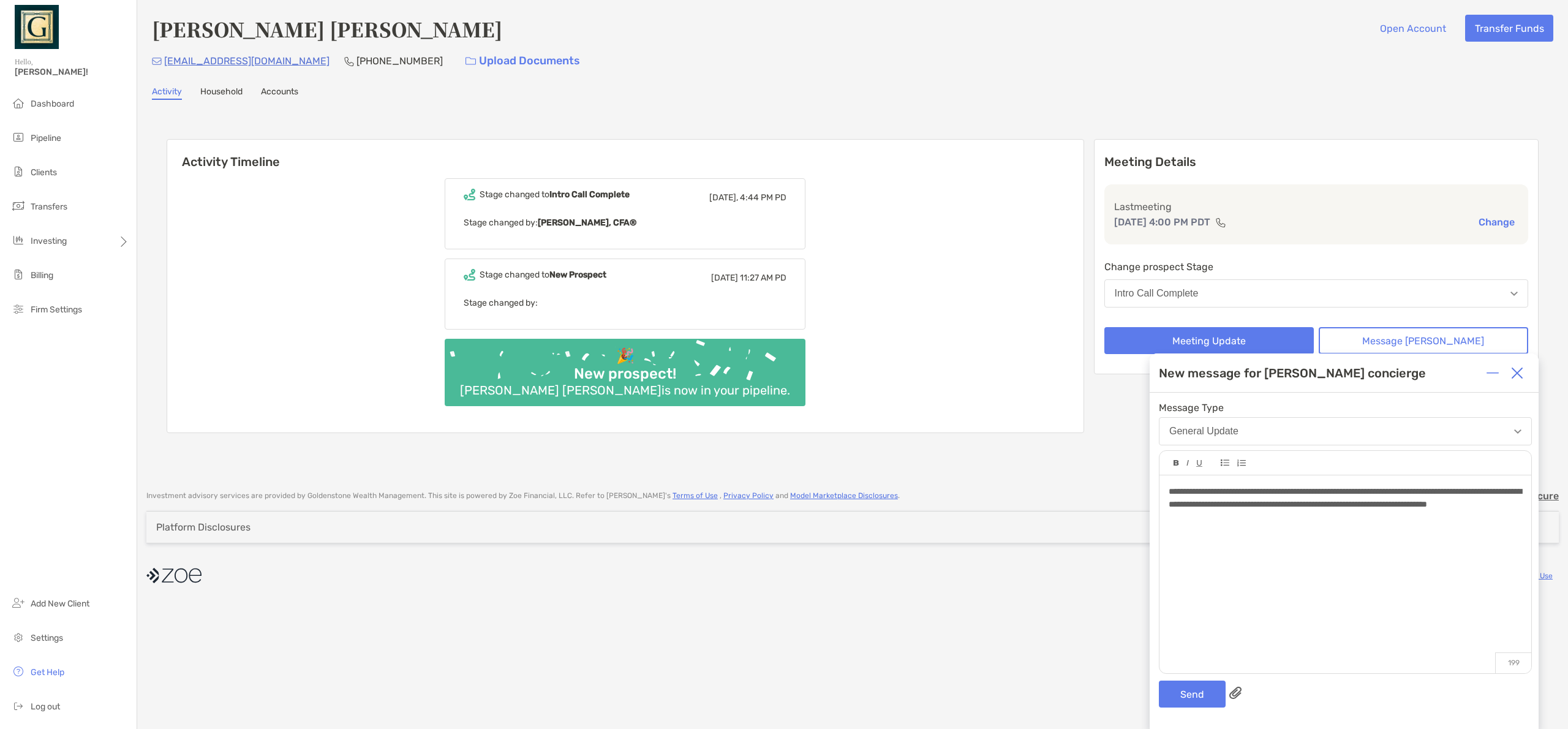
click at [1176, 495] on span "**********" at bounding box center [1345, 498] width 353 height 22
click at [1265, 517] on span "**********" at bounding box center [1345, 504] width 354 height 34
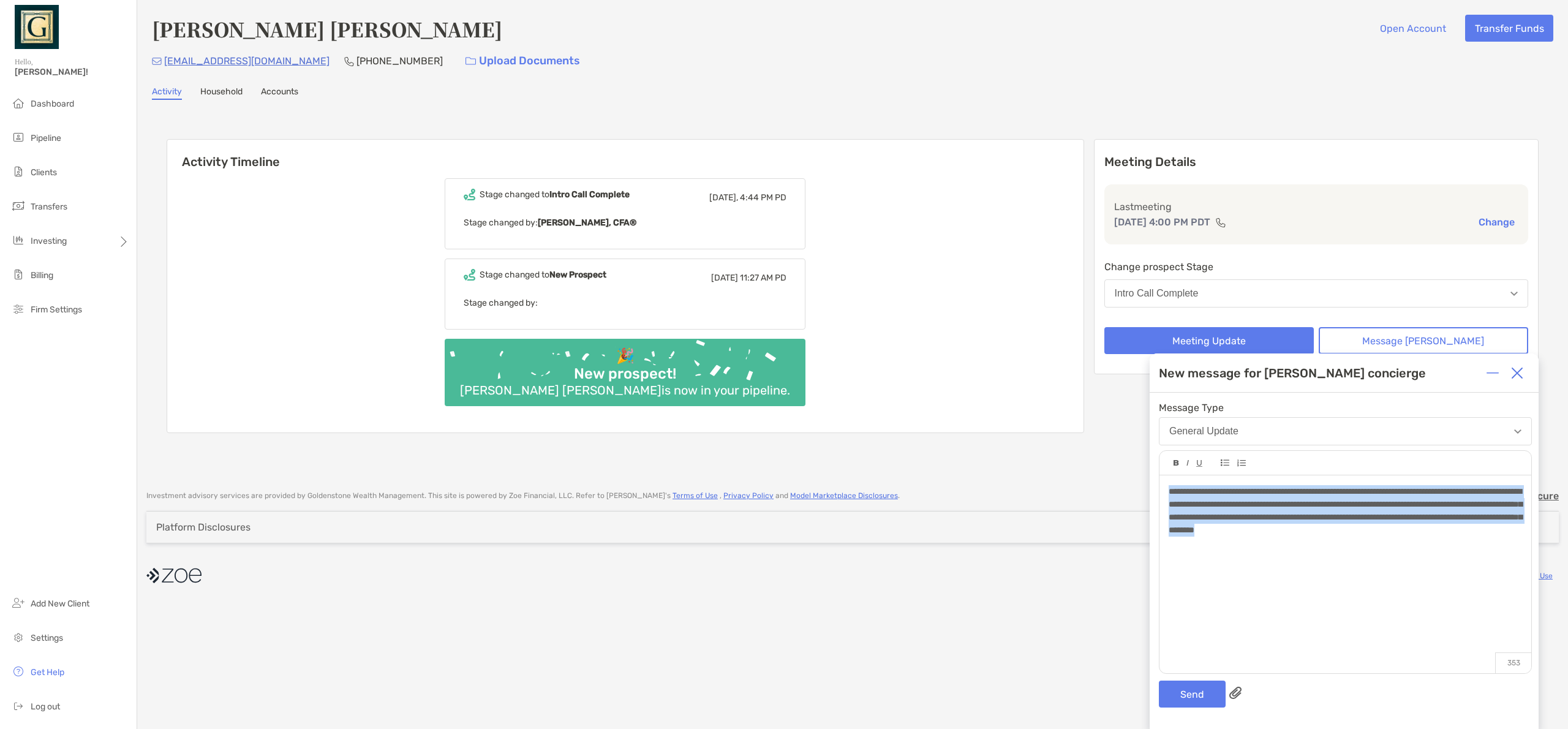
drag, startPoint x: 1171, startPoint y: 503, endPoint x: 1145, endPoint y: 483, distance: 32.8
click at [1150, 487] on div "**********" at bounding box center [1344, 561] width 389 height 337
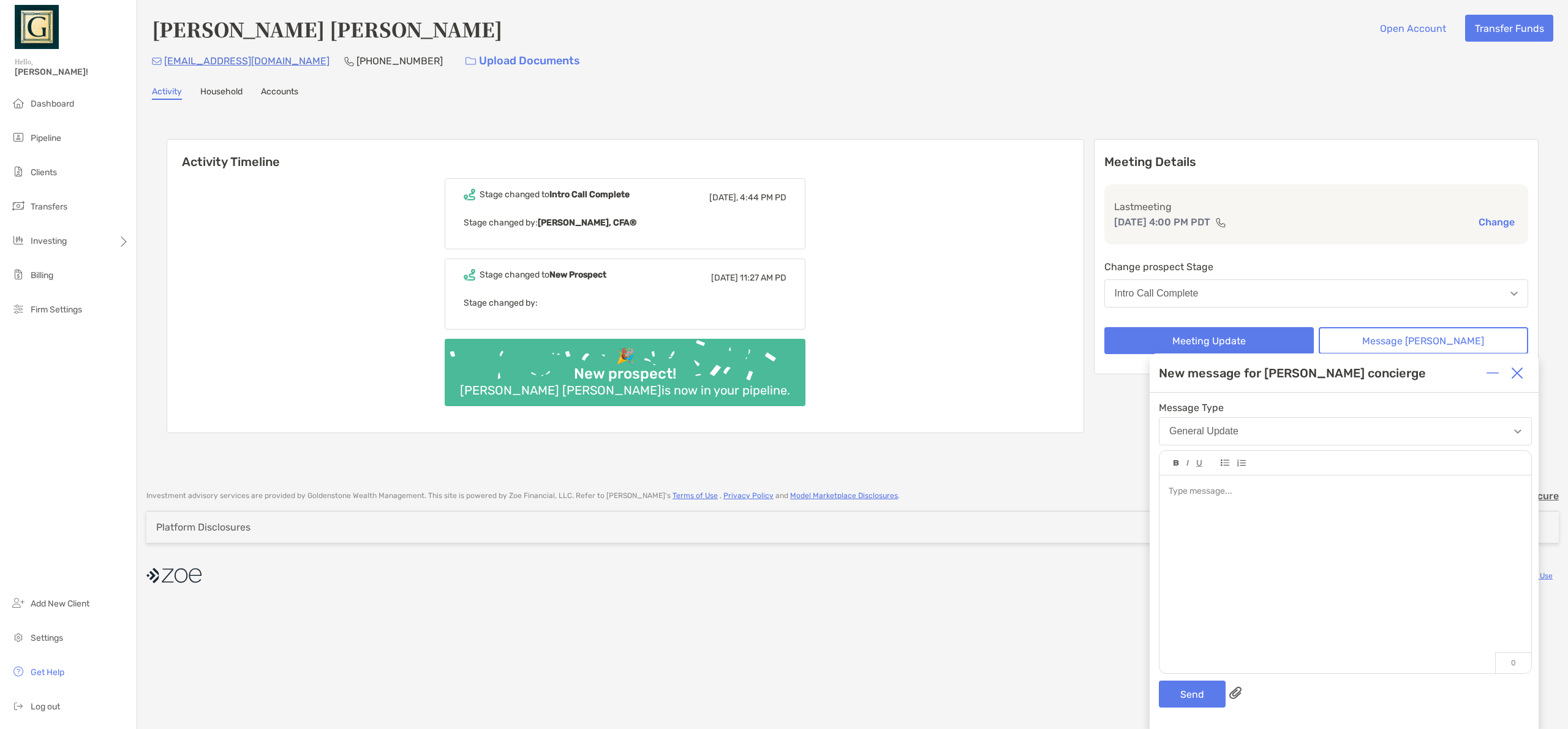
click at [1518, 375] on img at bounding box center [1517, 373] width 12 height 12
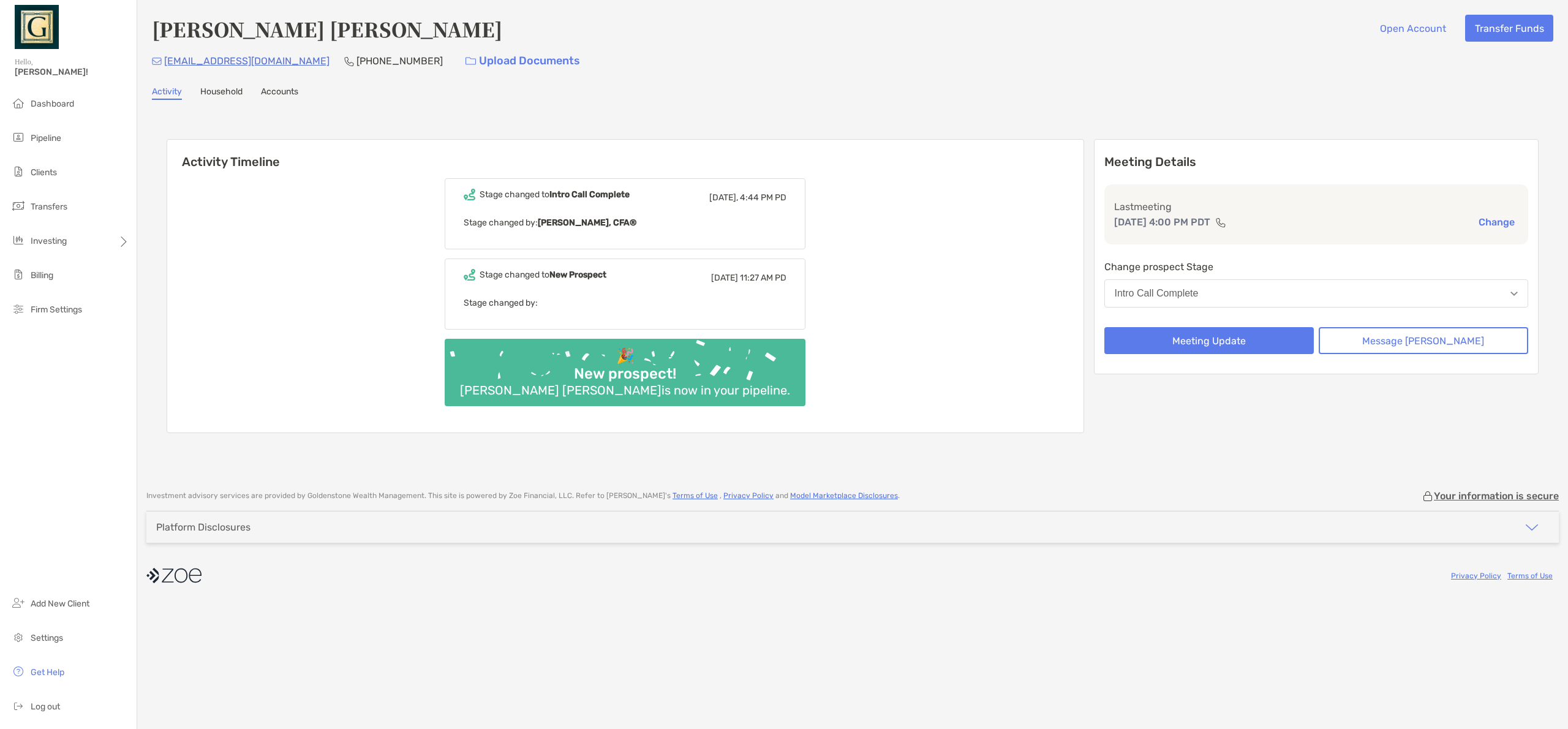
click at [1231, 295] on button "Intro Call Complete" at bounding box center [1317, 293] width 425 height 28
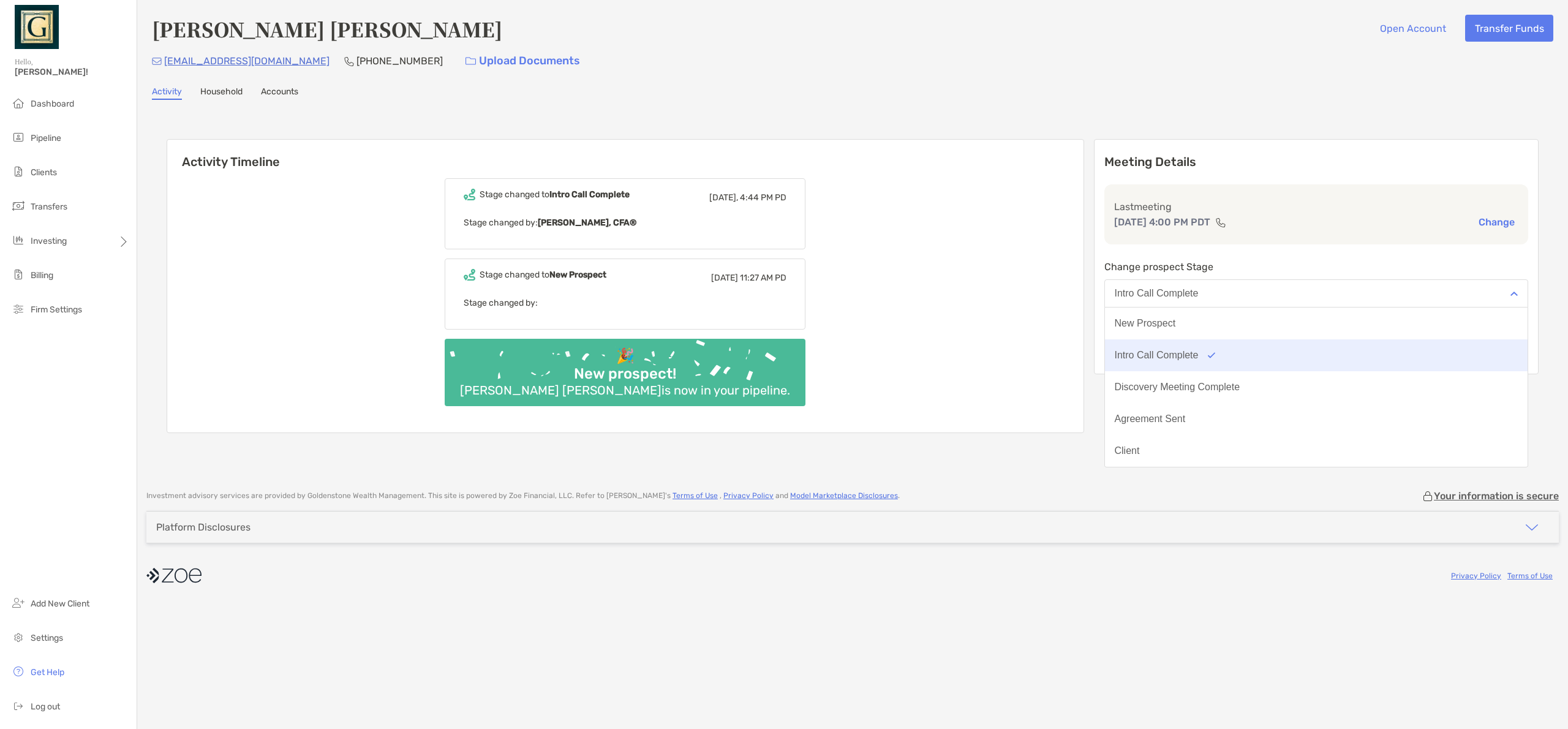
click at [1187, 362] on button "Intro Call Complete" at bounding box center [1317, 355] width 423 height 32
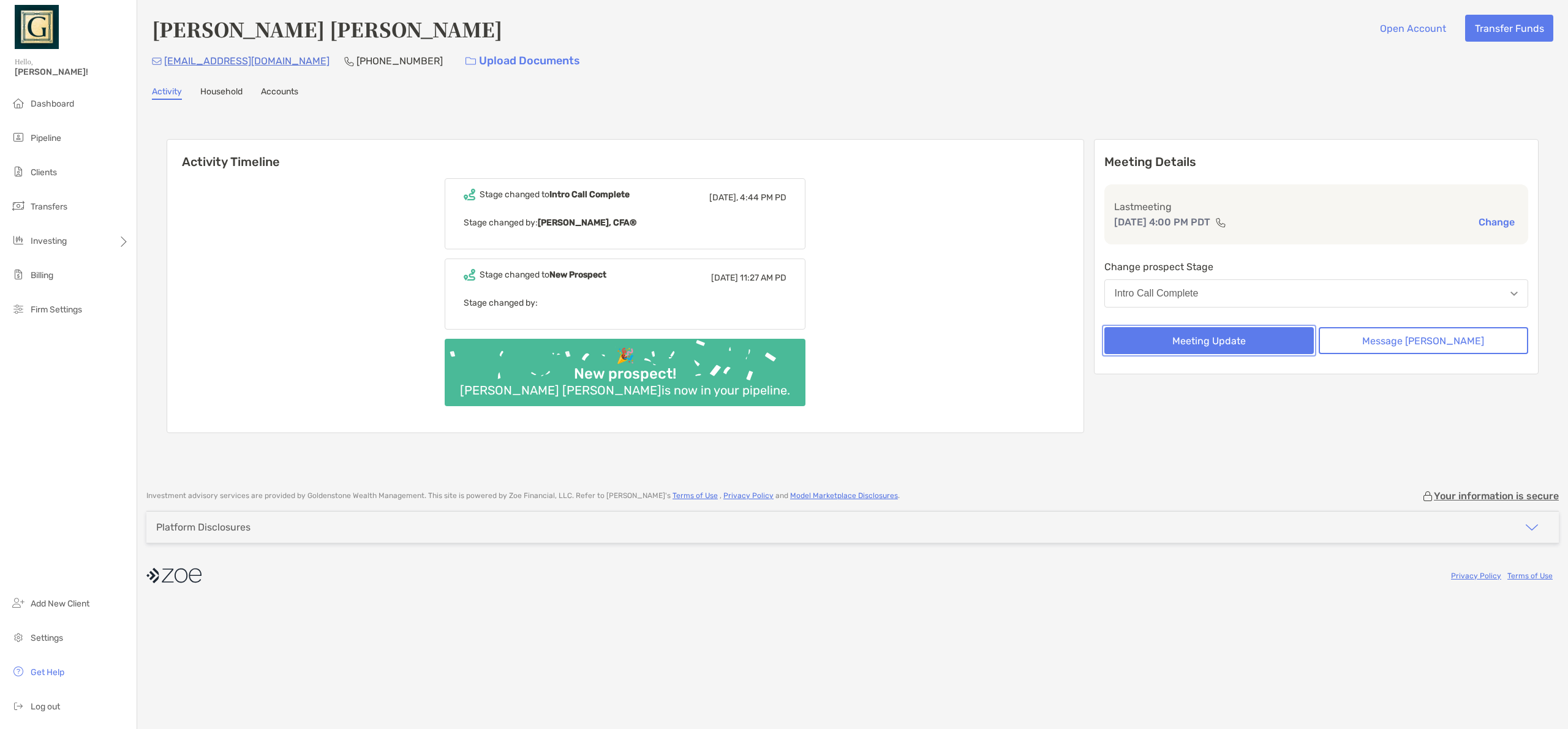
click at [1225, 342] on button "Meeting Update" at bounding box center [1209, 341] width 209 height 27
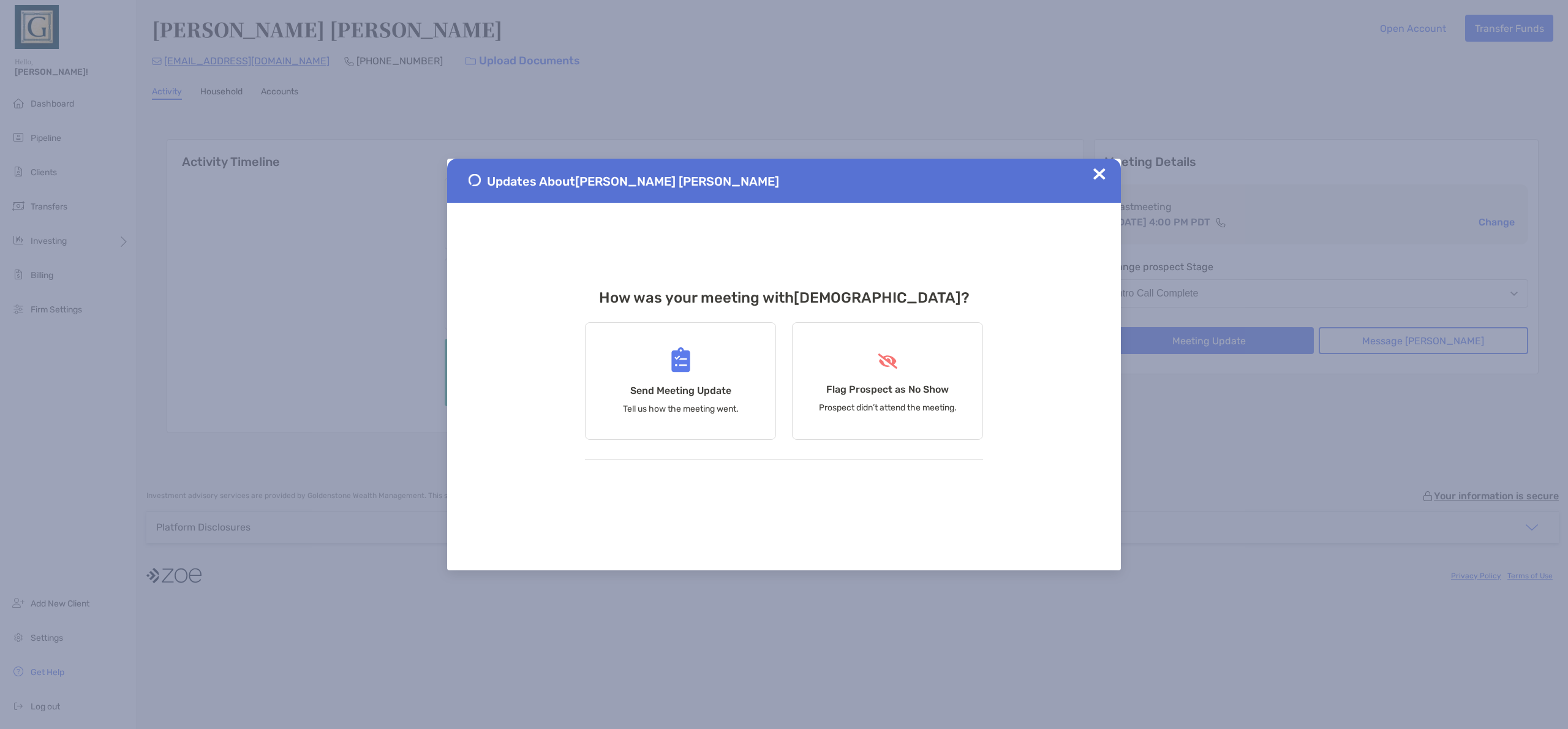
click at [1101, 177] on img at bounding box center [1099, 173] width 12 height 12
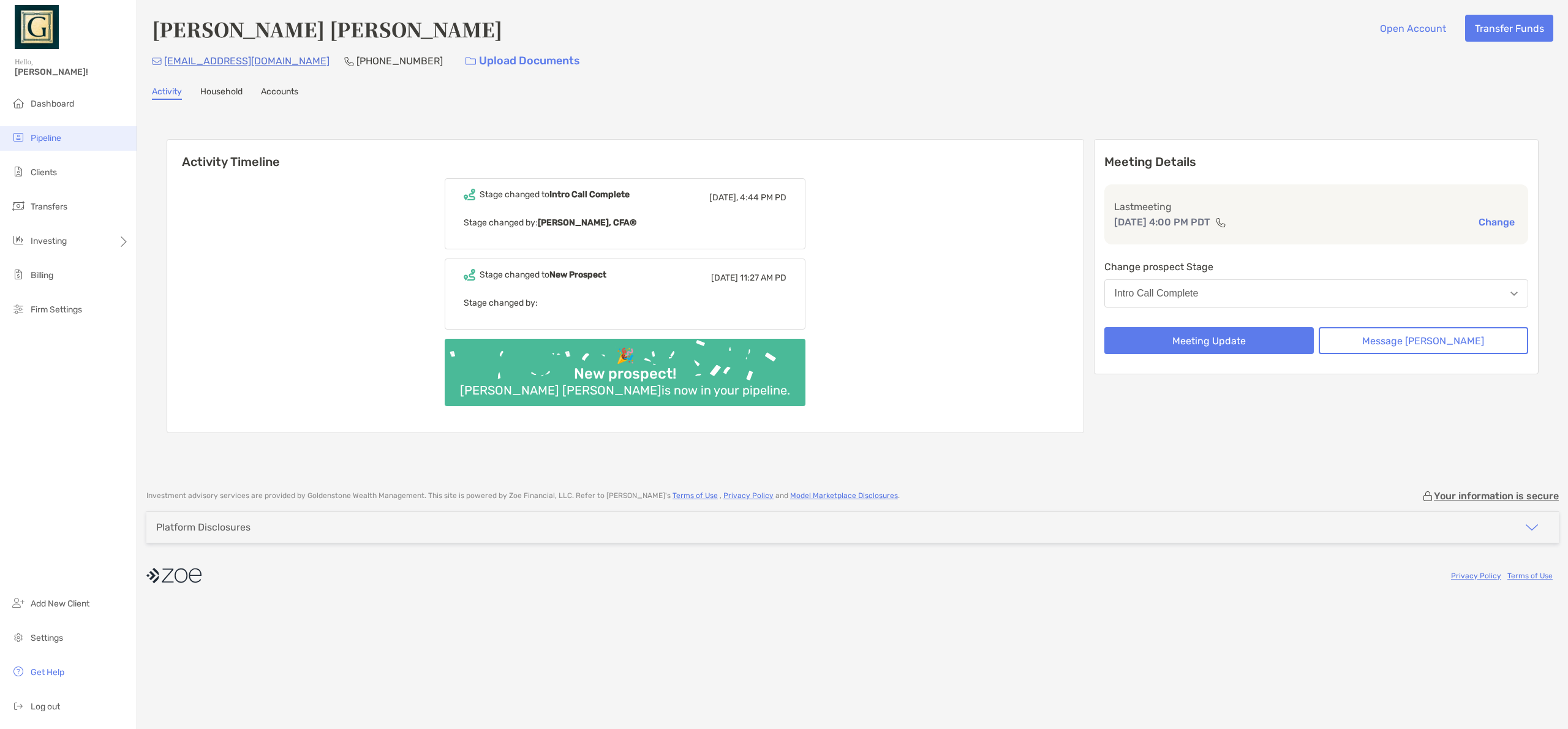
click at [37, 140] on span "Pipeline" at bounding box center [46, 138] width 30 height 10
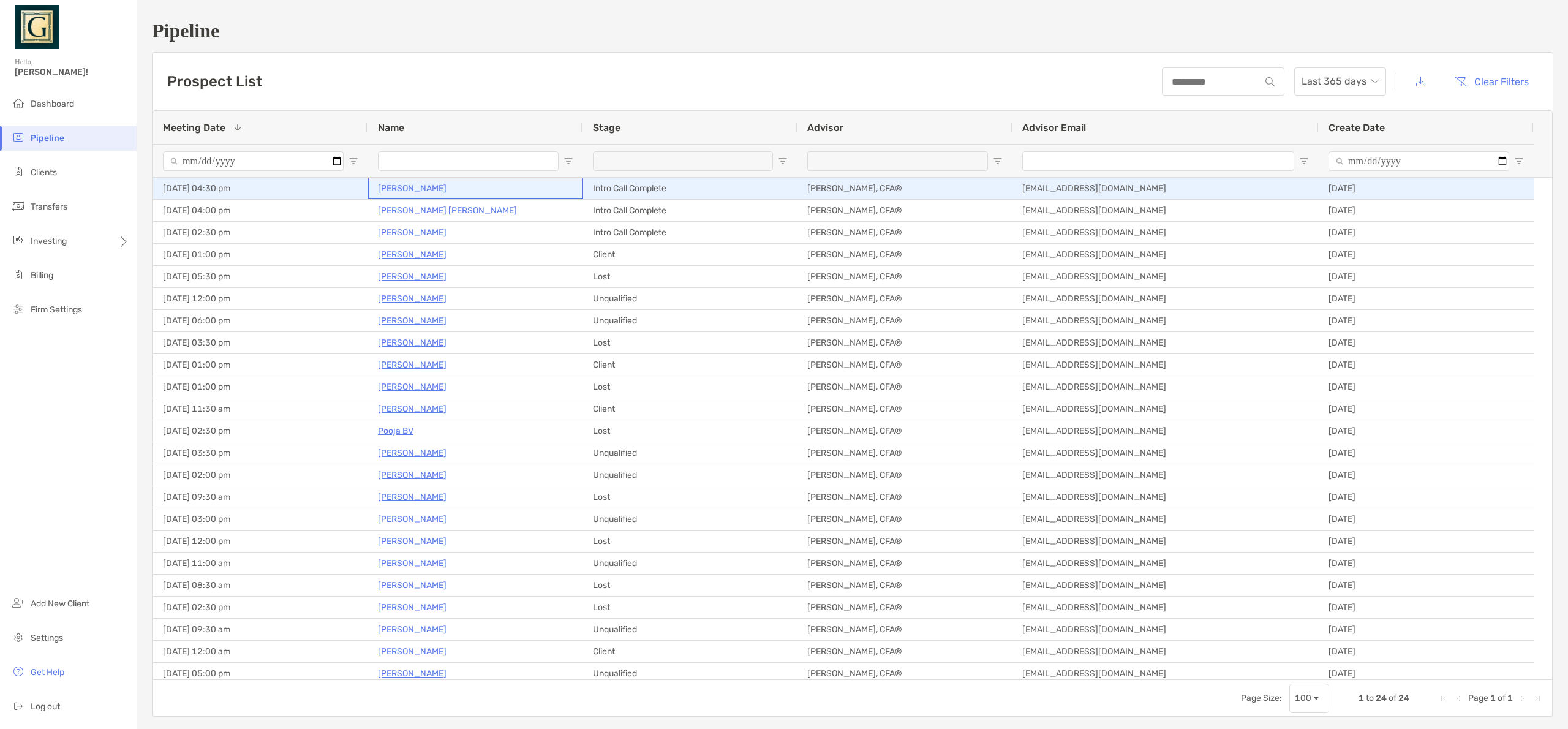
click at [390, 188] on p "John Taft" at bounding box center [413, 188] width 69 height 15
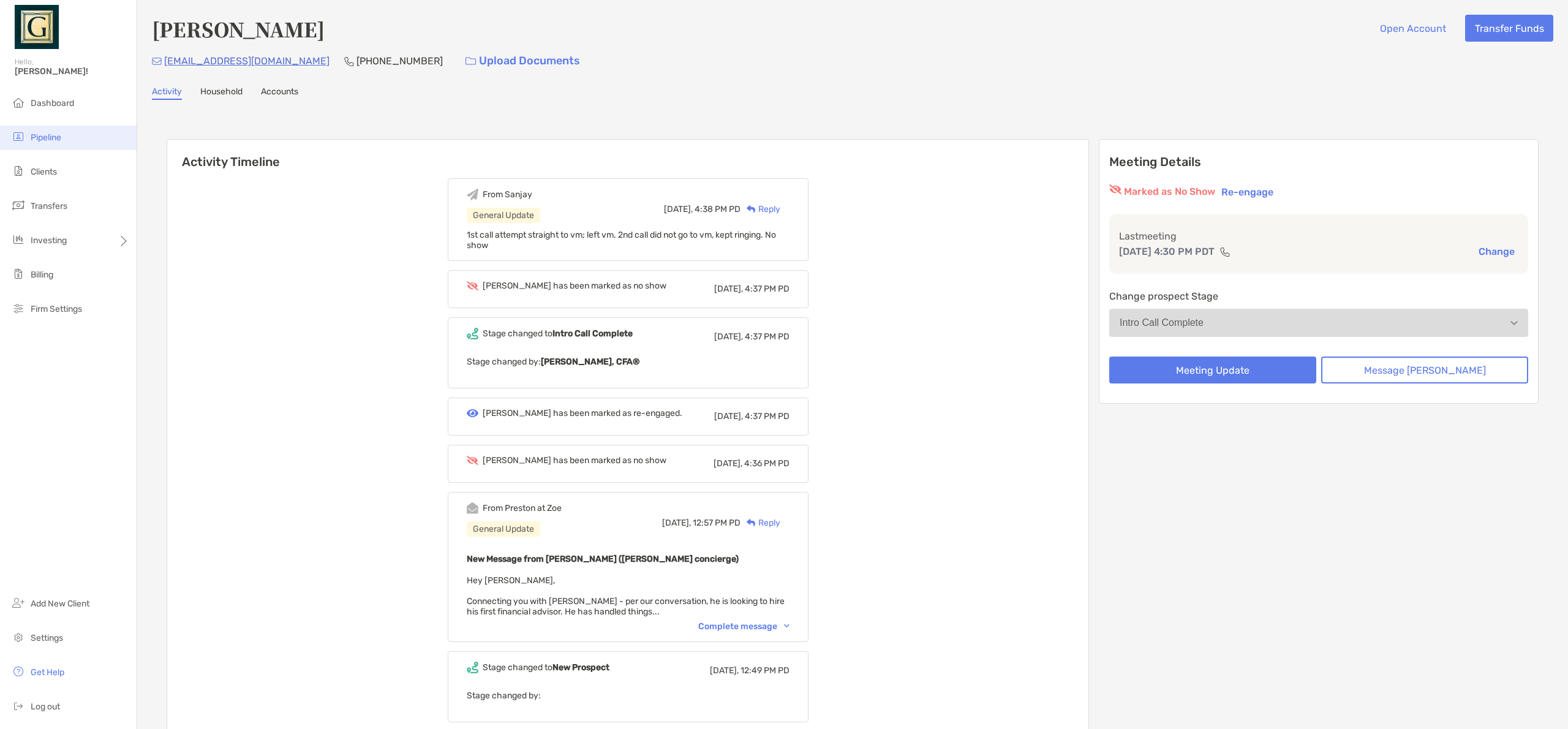
drag, startPoint x: 55, startPoint y: 136, endPoint x: 60, endPoint y: 140, distance: 6.4
click at [55, 137] on span "Pipeline" at bounding box center [46, 137] width 30 height 10
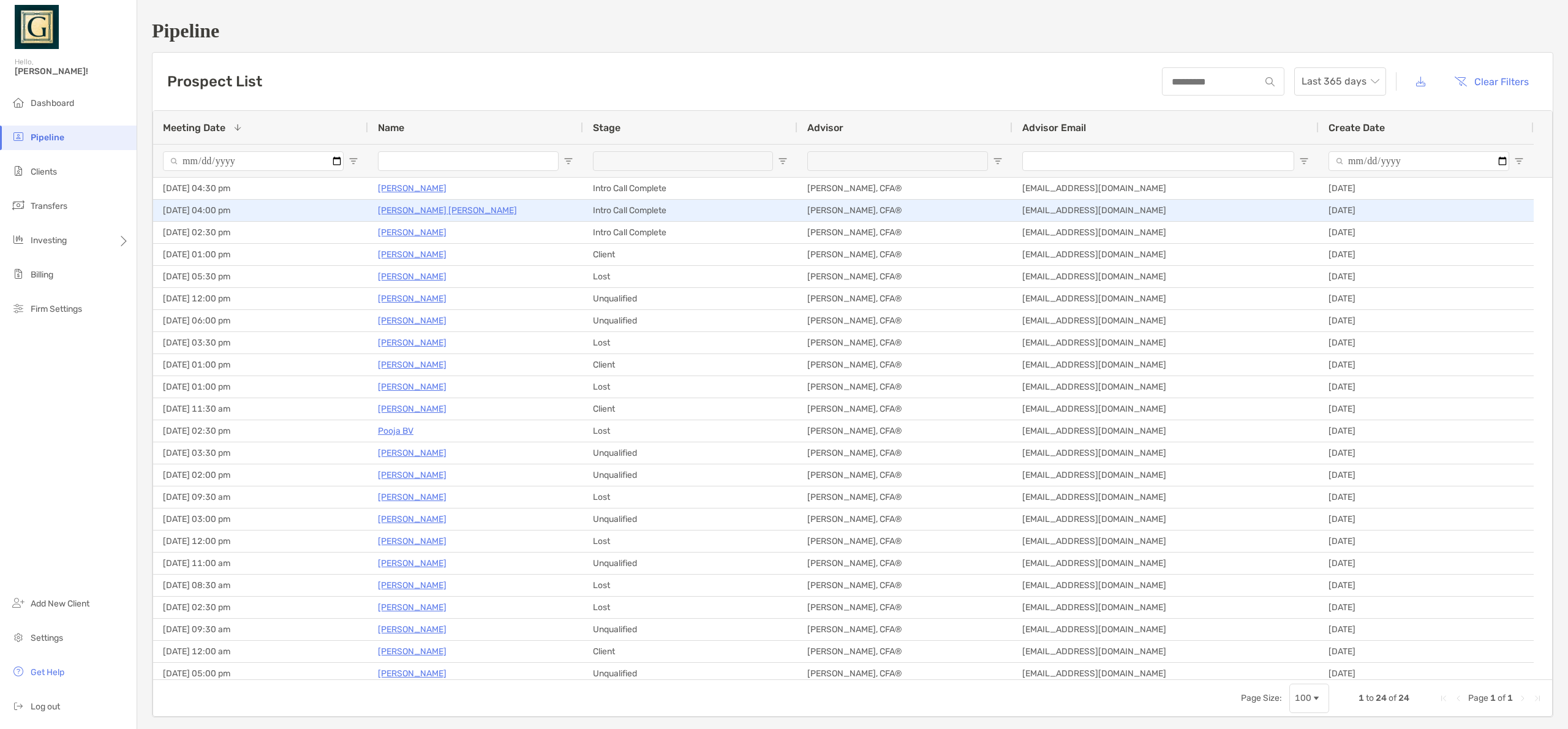
click at [438, 209] on p "[PERSON_NAME] [PERSON_NAME]" at bounding box center [447, 210] width 139 height 15
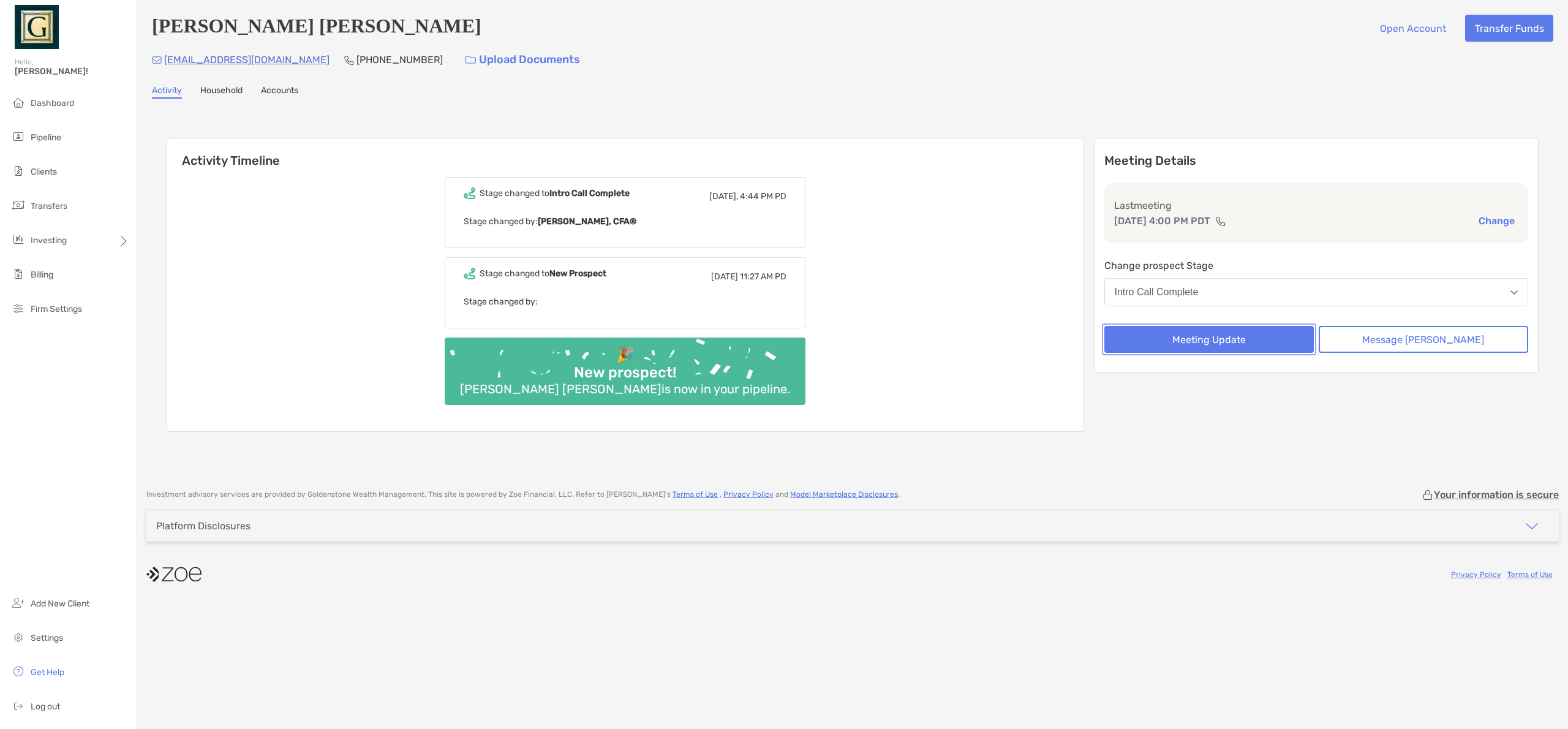
click at [1242, 346] on button "Meeting Update" at bounding box center [1209, 340] width 209 height 27
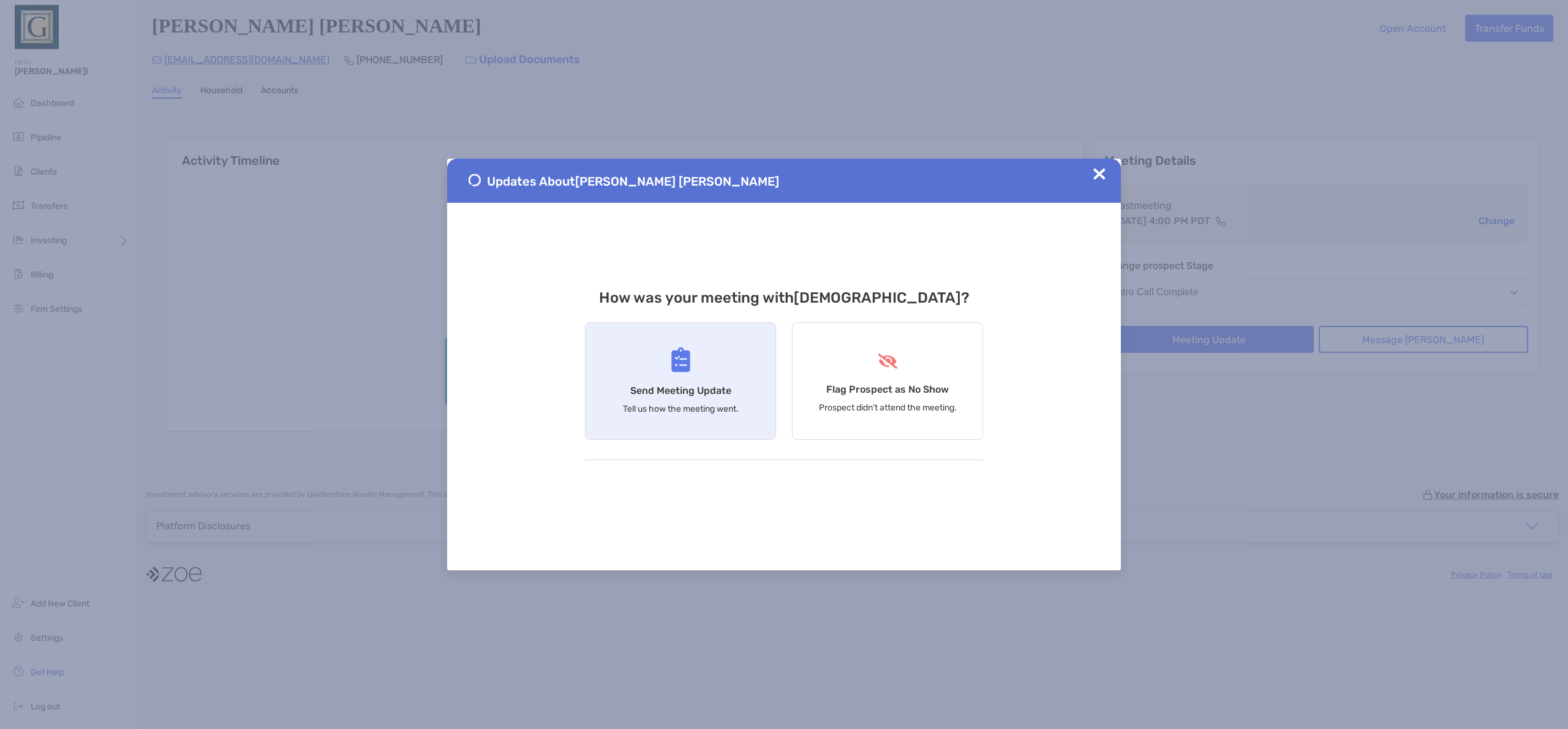
click at [721, 385] on h4 "Send Meeting Update" at bounding box center [681, 391] width 101 height 12
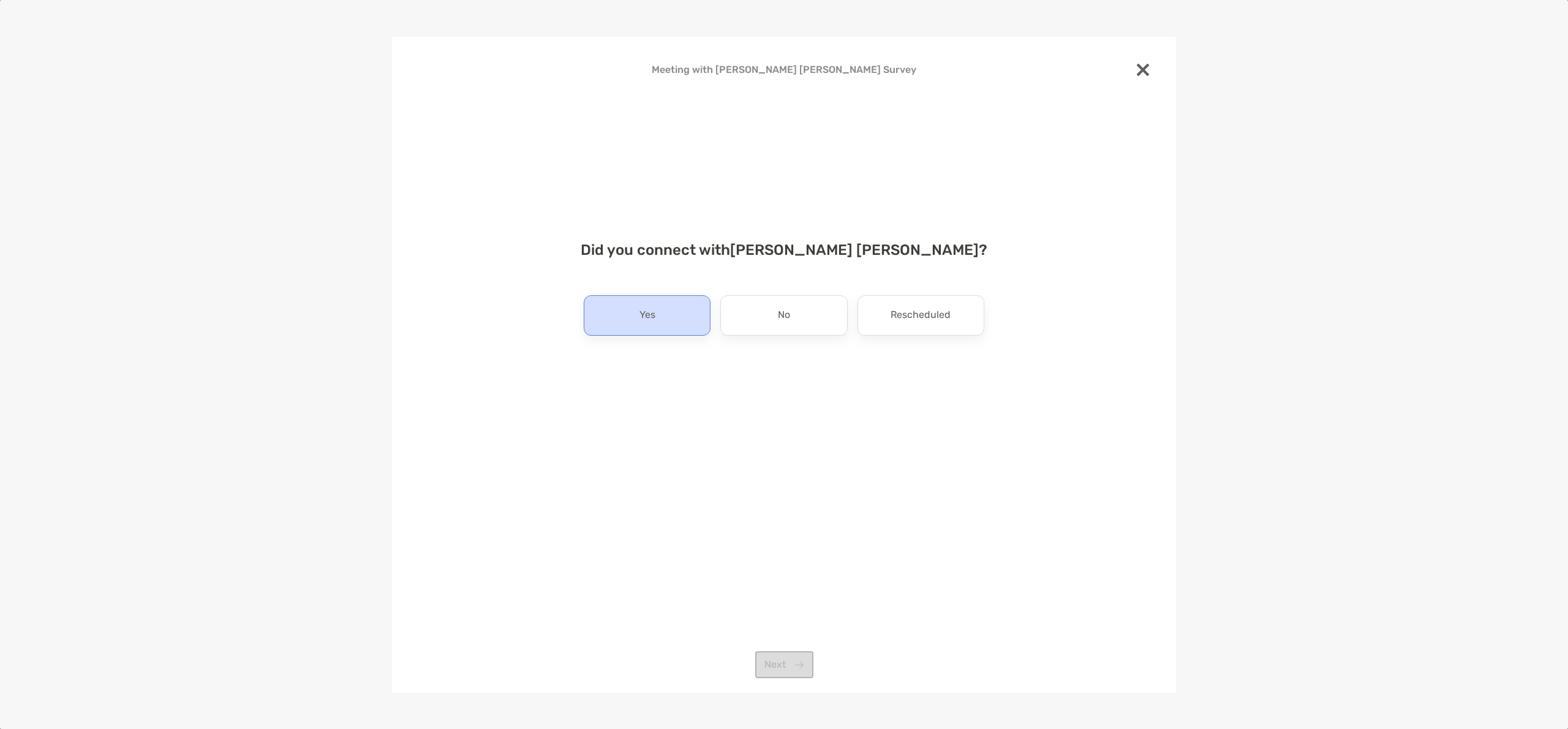
click at [666, 329] on div "Yes" at bounding box center [647, 315] width 127 height 40
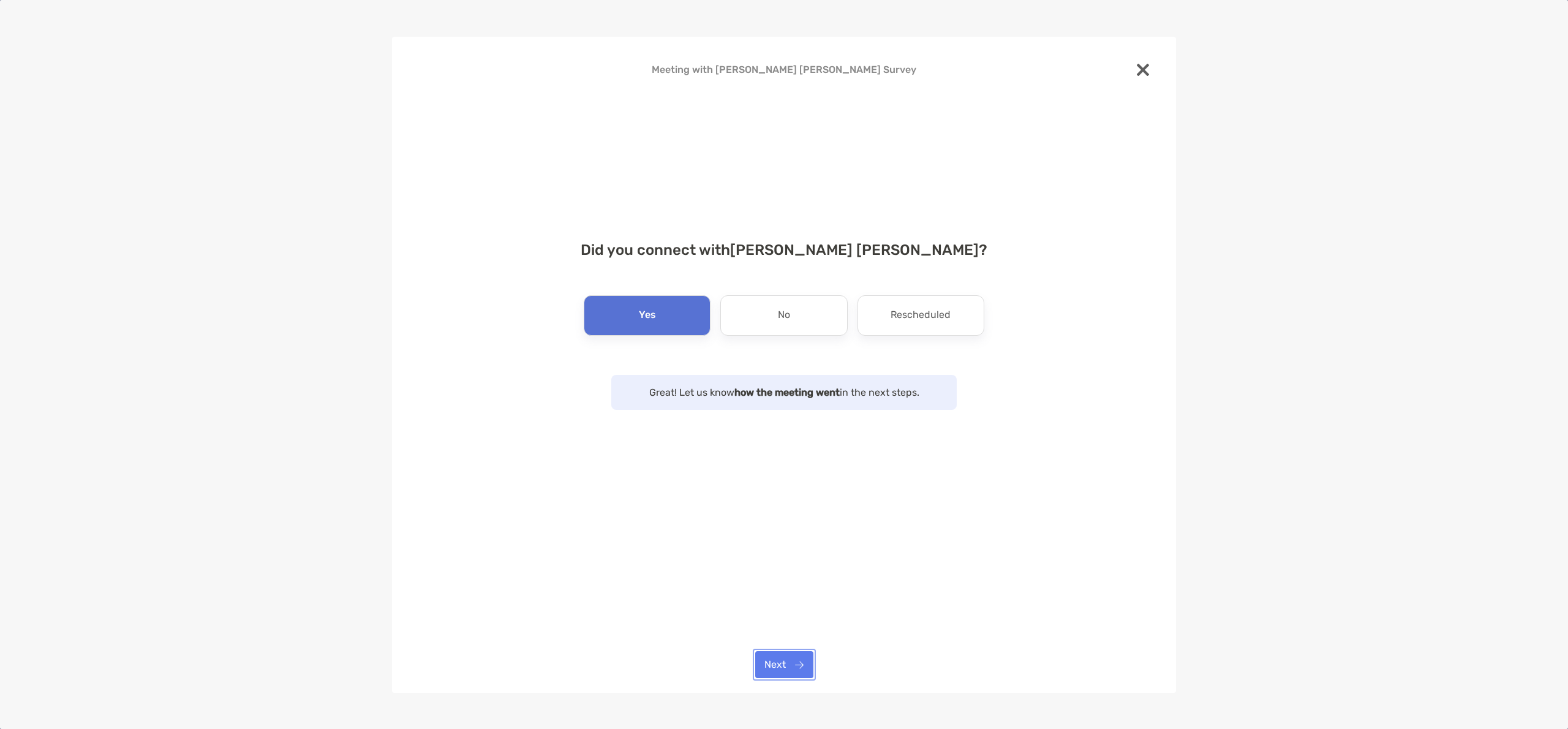
click at [770, 663] on button "Next" at bounding box center [784, 665] width 59 height 27
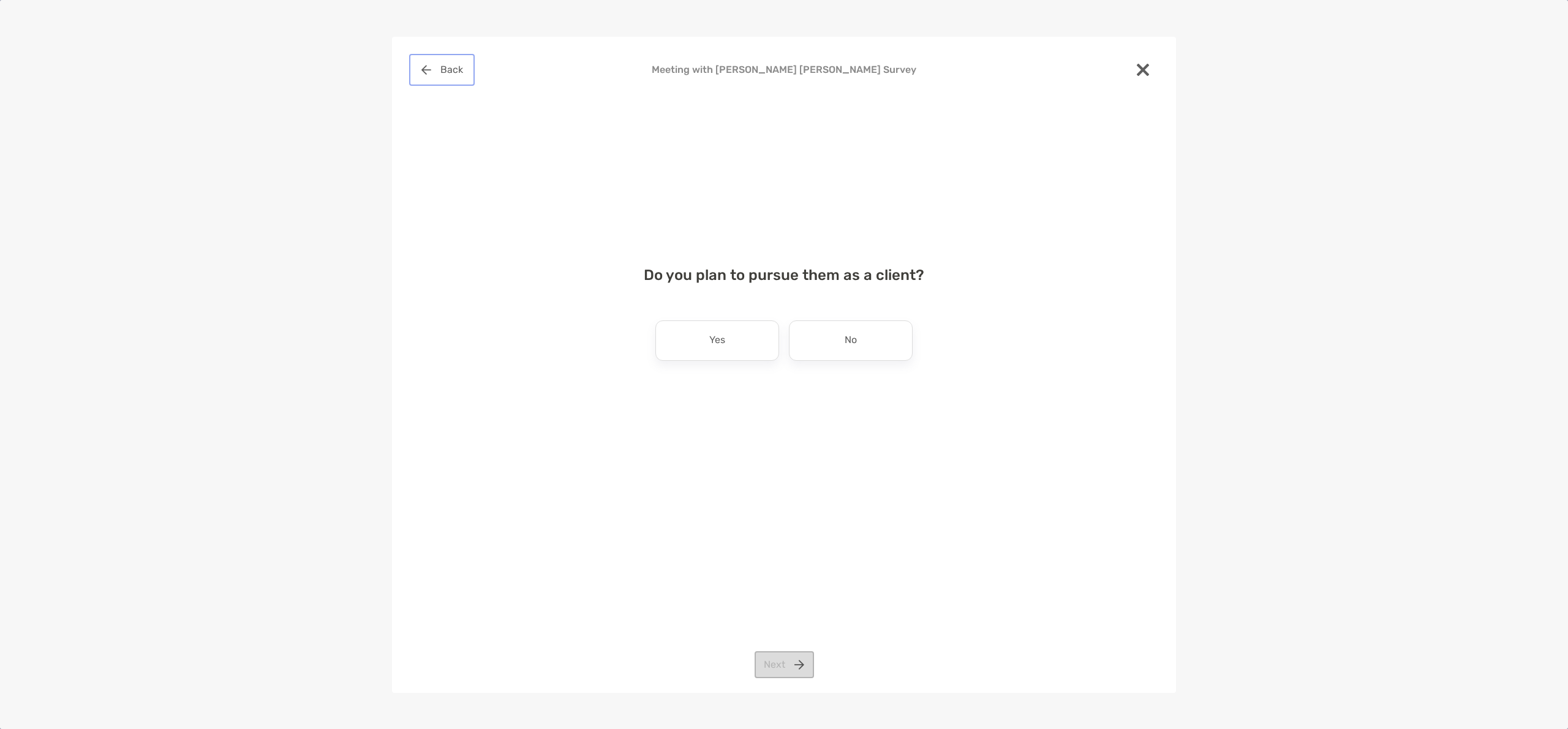
drag, startPoint x: 469, startPoint y: 67, endPoint x: 458, endPoint y: 68, distance: 11.0
click at [466, 67] on button "Back" at bounding box center [443, 70] width 61 height 27
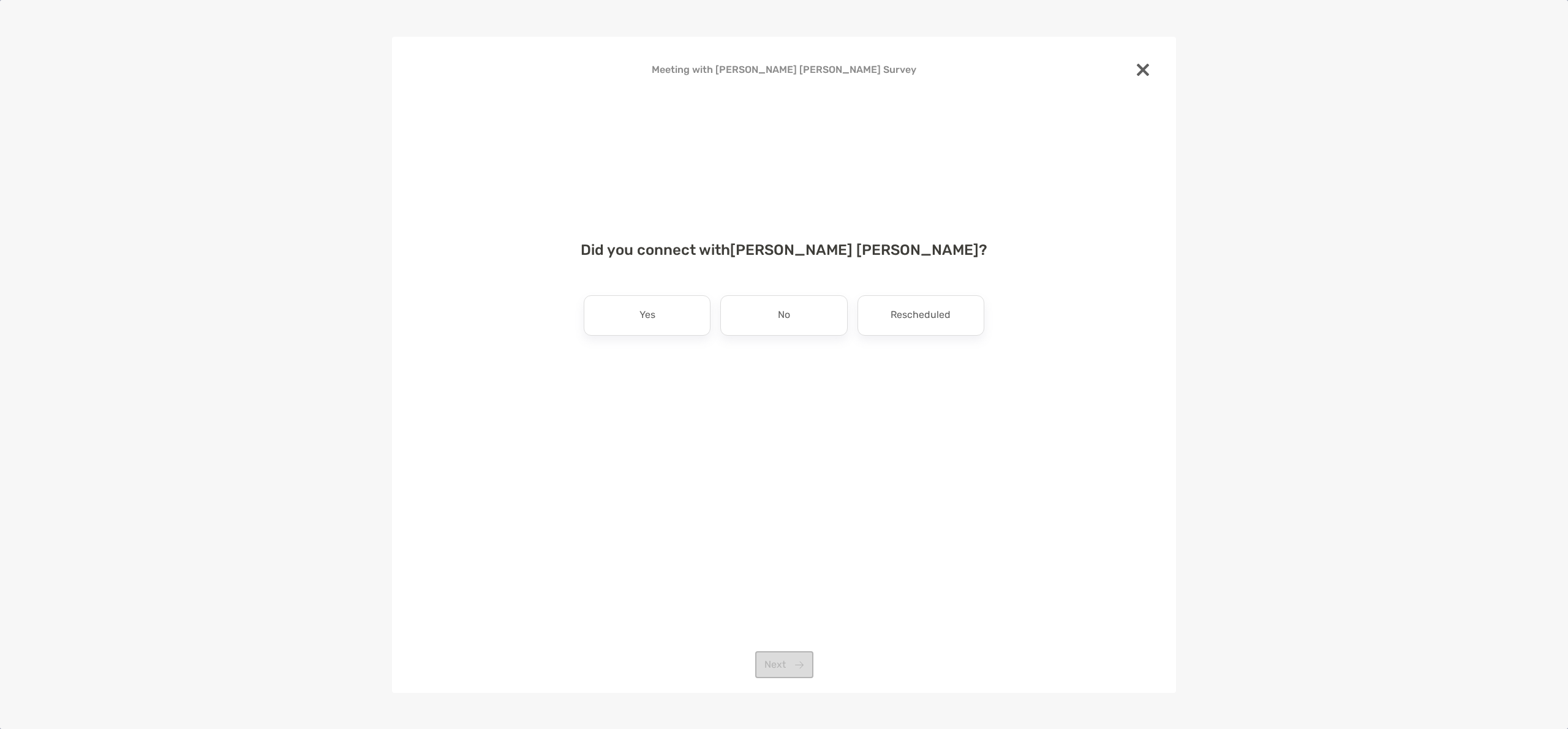
click at [457, 68] on h4 "Meeting with [PERSON_NAME] [PERSON_NAME] Survey" at bounding box center [784, 69] width 745 height 12
click at [1131, 63] on div at bounding box center [1143, 71] width 27 height 30
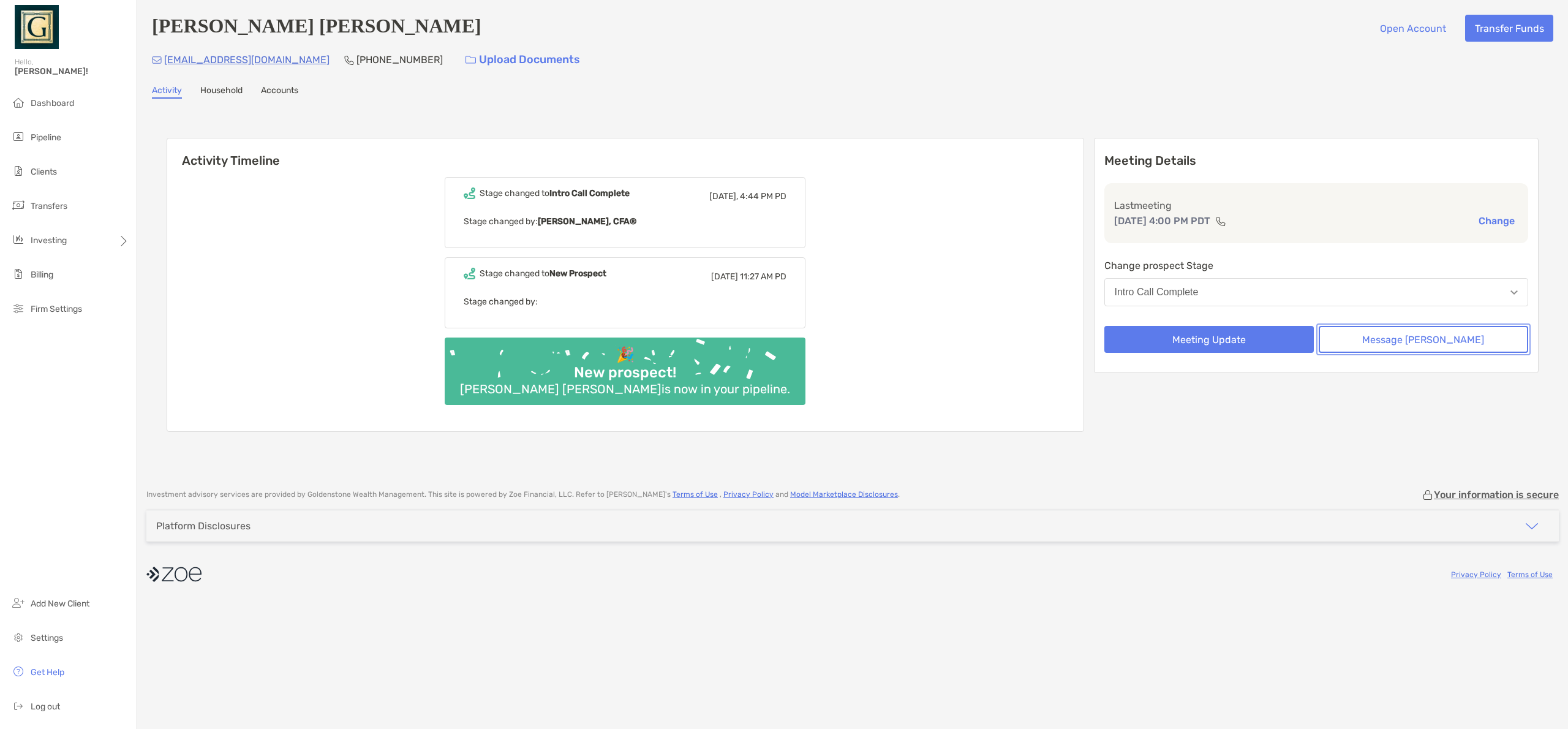
click at [1425, 347] on button "Message [PERSON_NAME]" at bounding box center [1423, 340] width 209 height 27
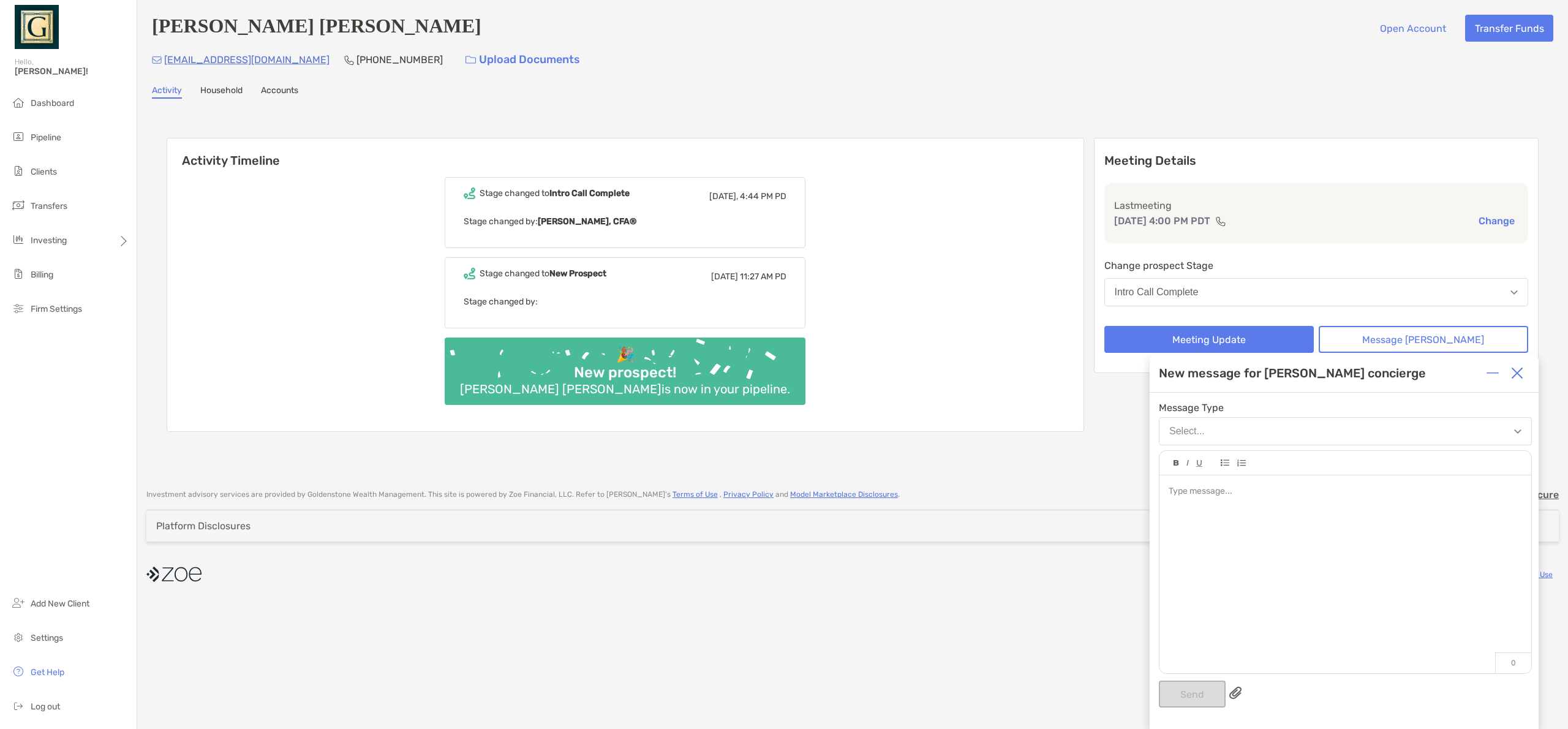
click at [1225, 531] on div at bounding box center [1346, 569] width 372 height 186
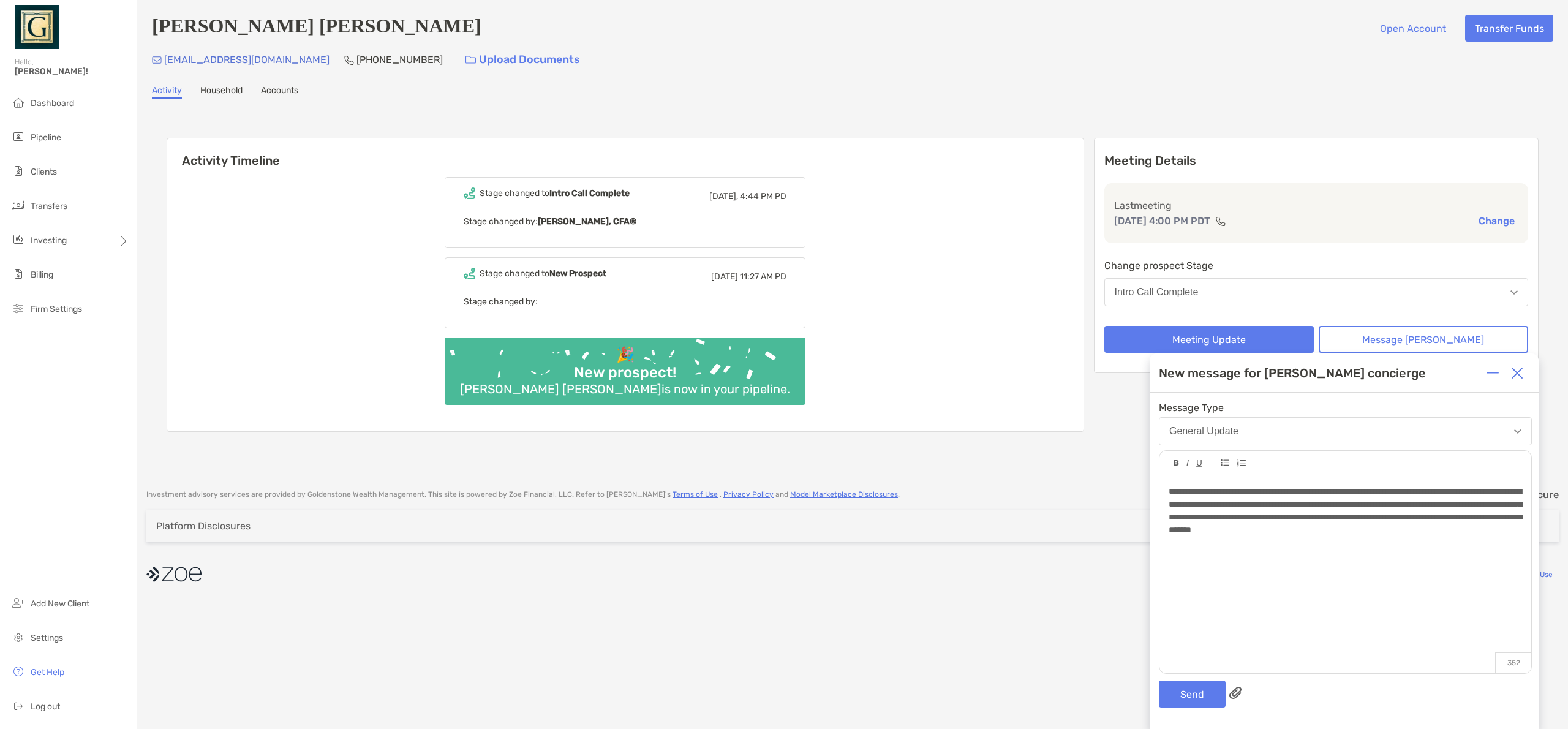
click at [1178, 490] on span "**********" at bounding box center [1345, 511] width 354 height 47
click at [1192, 700] on button "Send" at bounding box center [1192, 695] width 67 height 27
